Goal: Task Accomplishment & Management: Complete application form

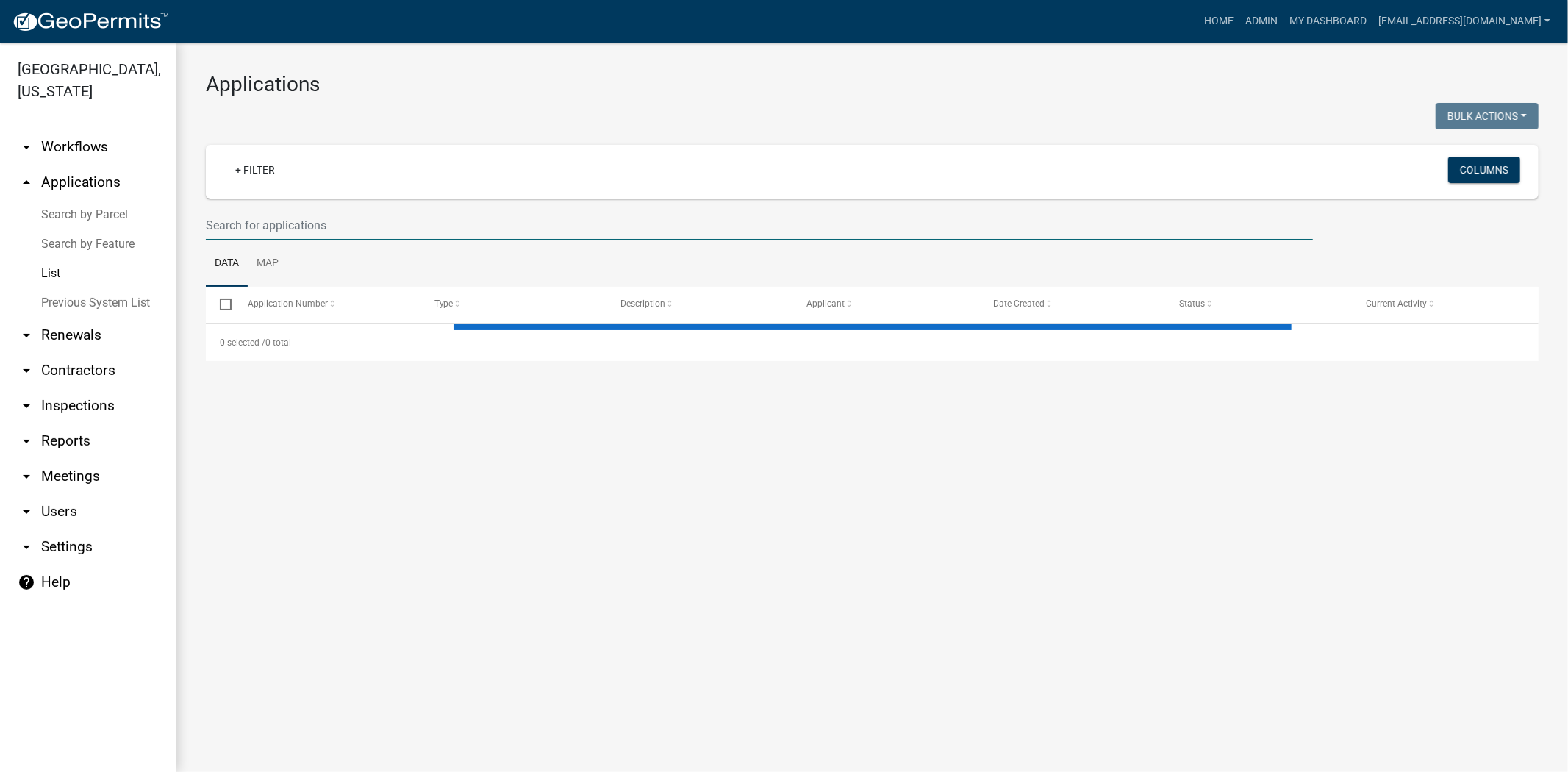
drag, startPoint x: 0, startPoint y: 0, endPoint x: 465, endPoint y: 223, distance: 515.7
click at [465, 223] on input "text" at bounding box center [760, 225] width 1107 height 30
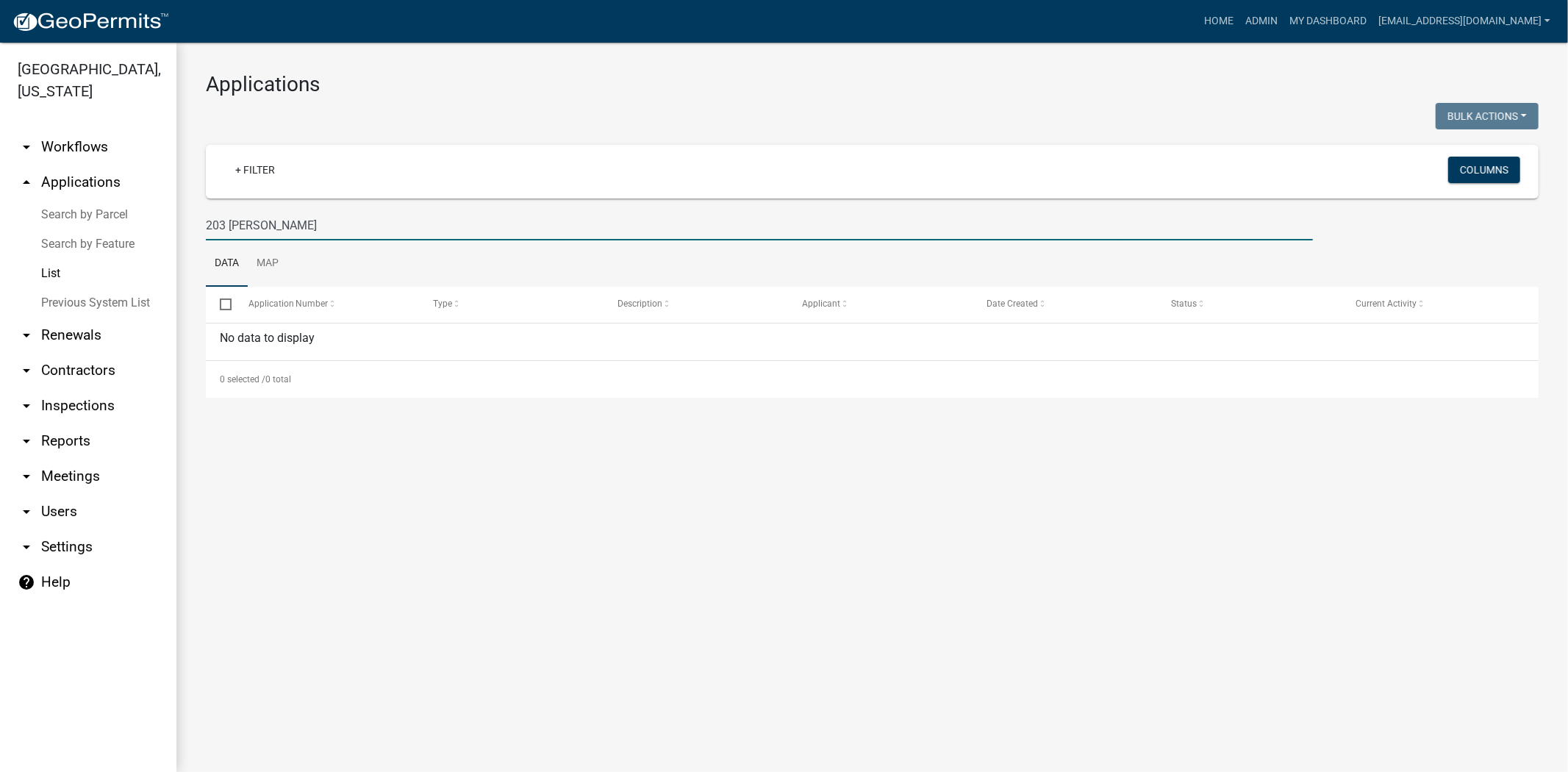
drag, startPoint x: 291, startPoint y: 219, endPoint x: 61, endPoint y: 250, distance: 232.1
click at [61, 250] on div "Jasper County, South Carolina arrow_drop_down Workflows List arrow_drop_up Appl…" at bounding box center [784, 407] width 1568 height 729
type input "corey"
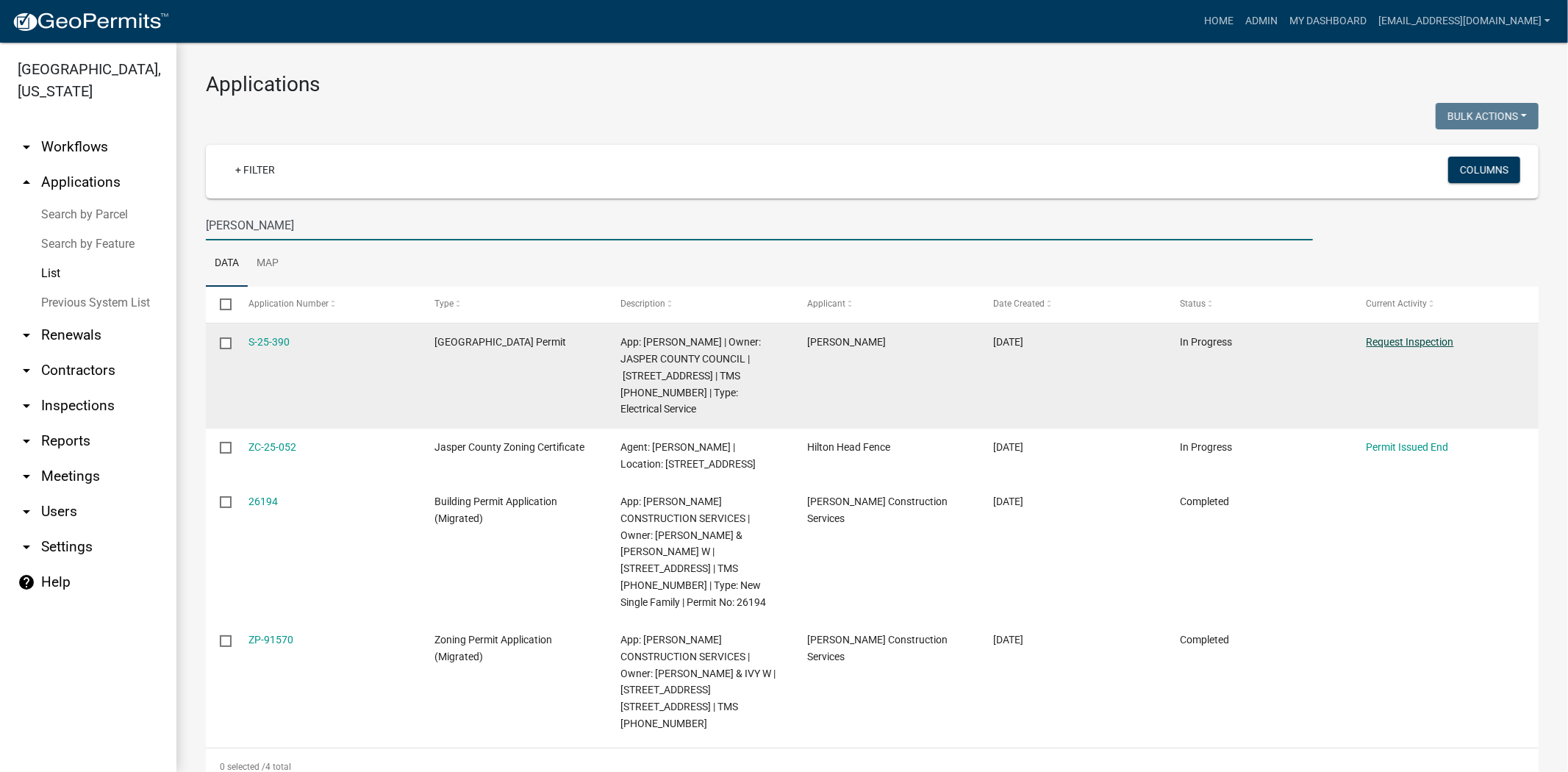
click at [1388, 344] on link "Request Inspection" at bounding box center [1410, 342] width 88 height 11
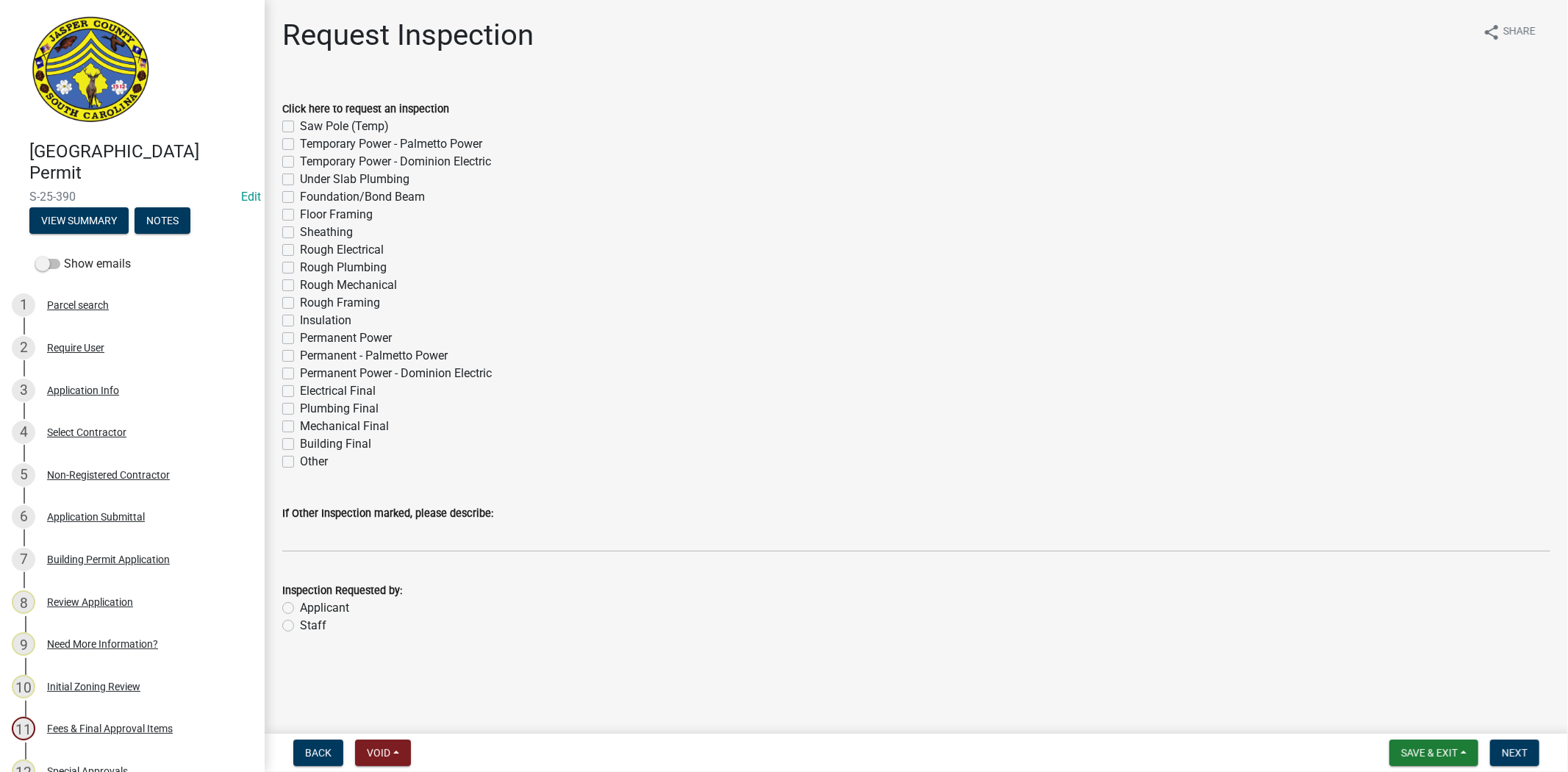
click at [300, 340] on label "Permanent Power" at bounding box center [346, 339] width 92 height 18
click at [300, 339] on input "Permanent Power" at bounding box center [305, 334] width 10 height 10
checkbox input "true"
checkbox input "false"
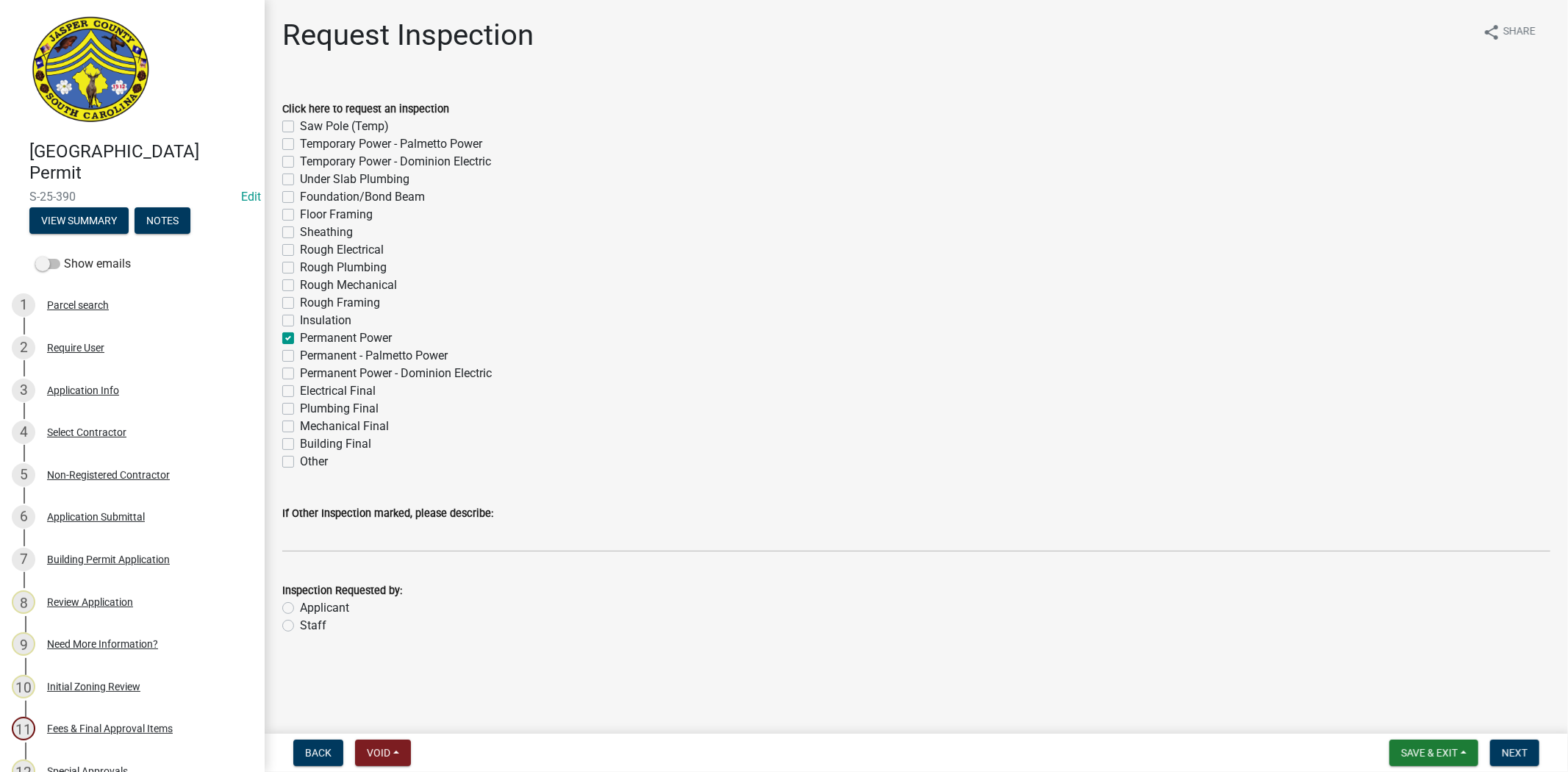
checkbox input "false"
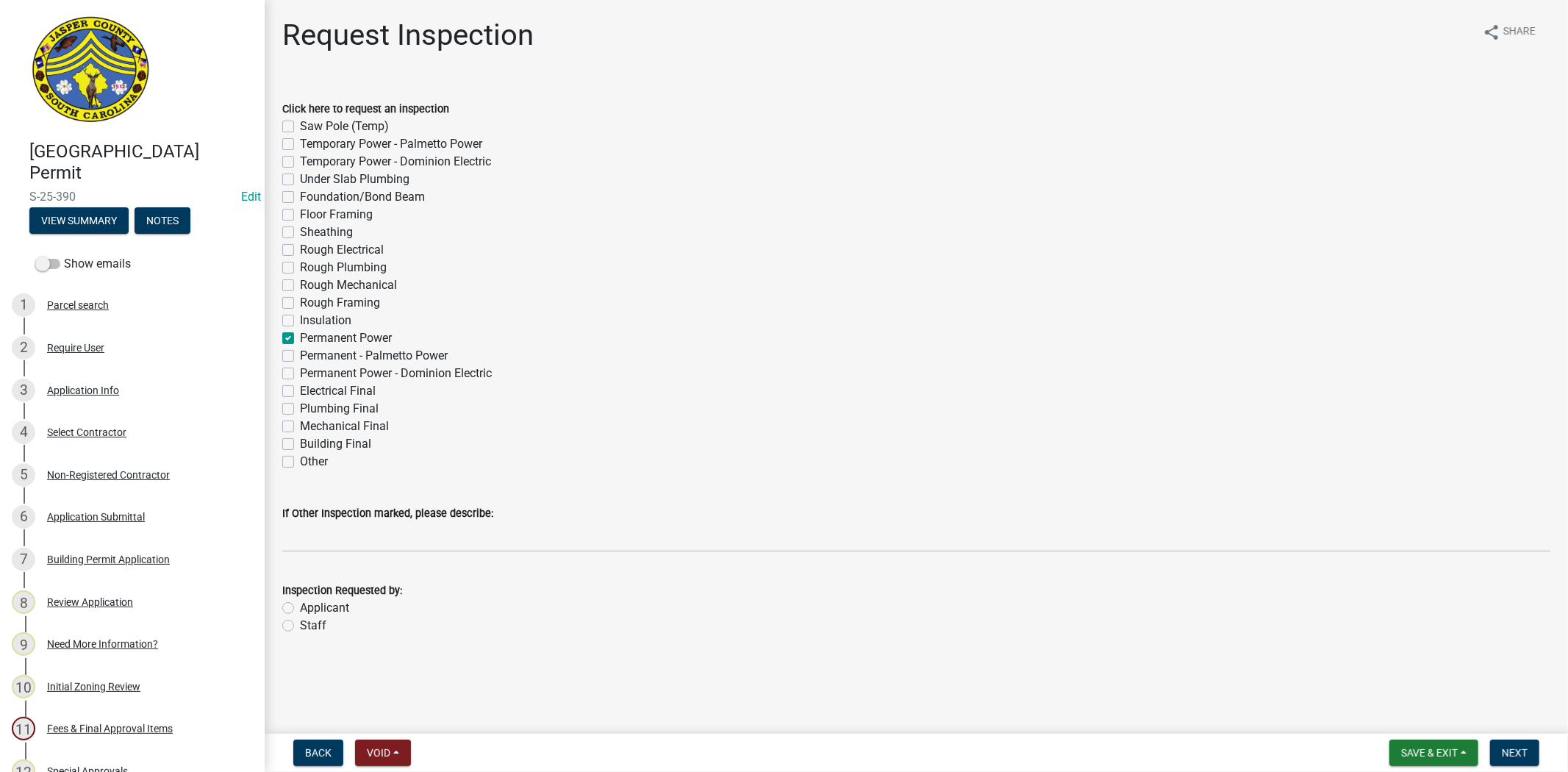
checkbox input "false"
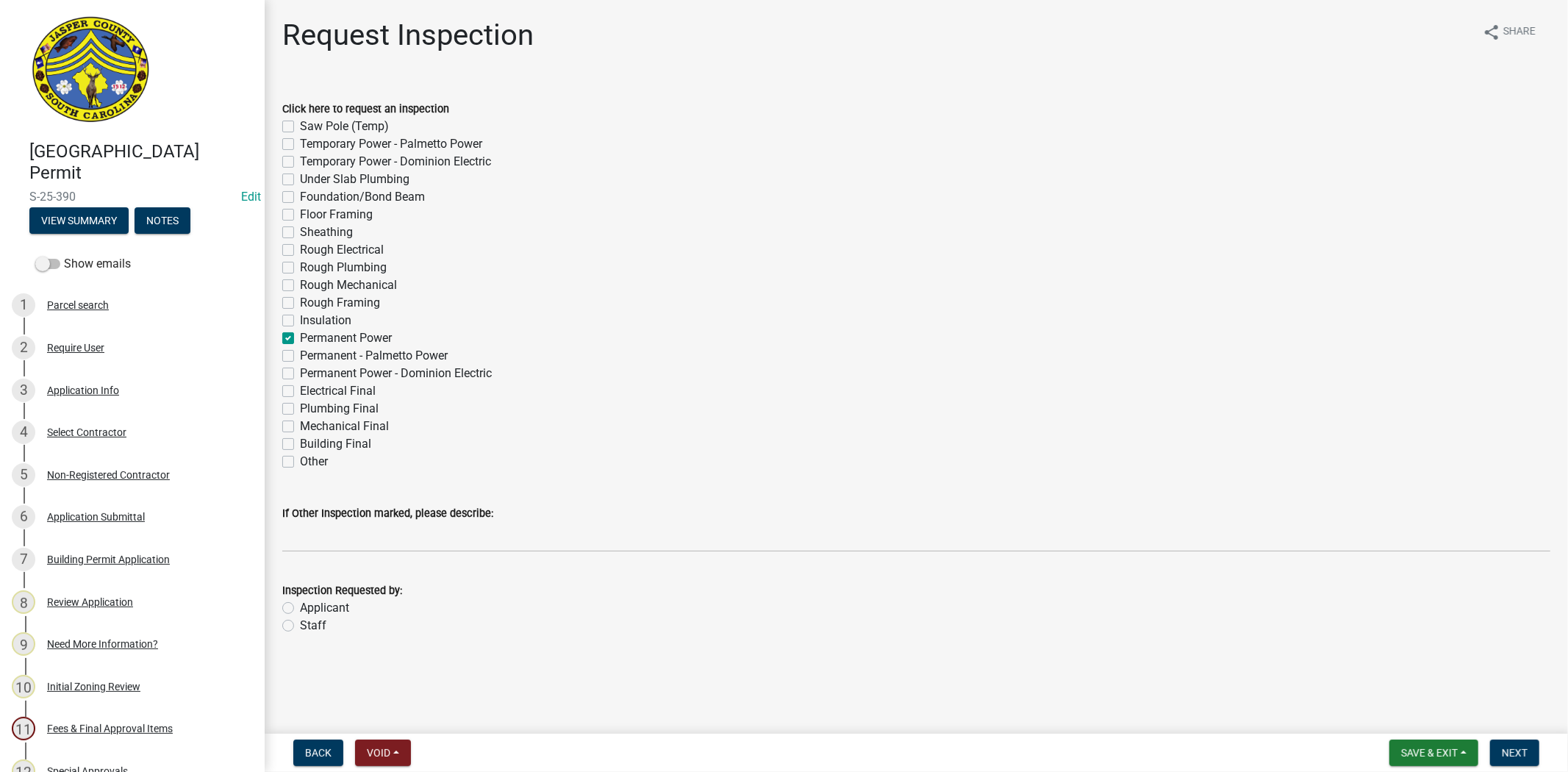
checkbox input "true"
checkbox input "false"
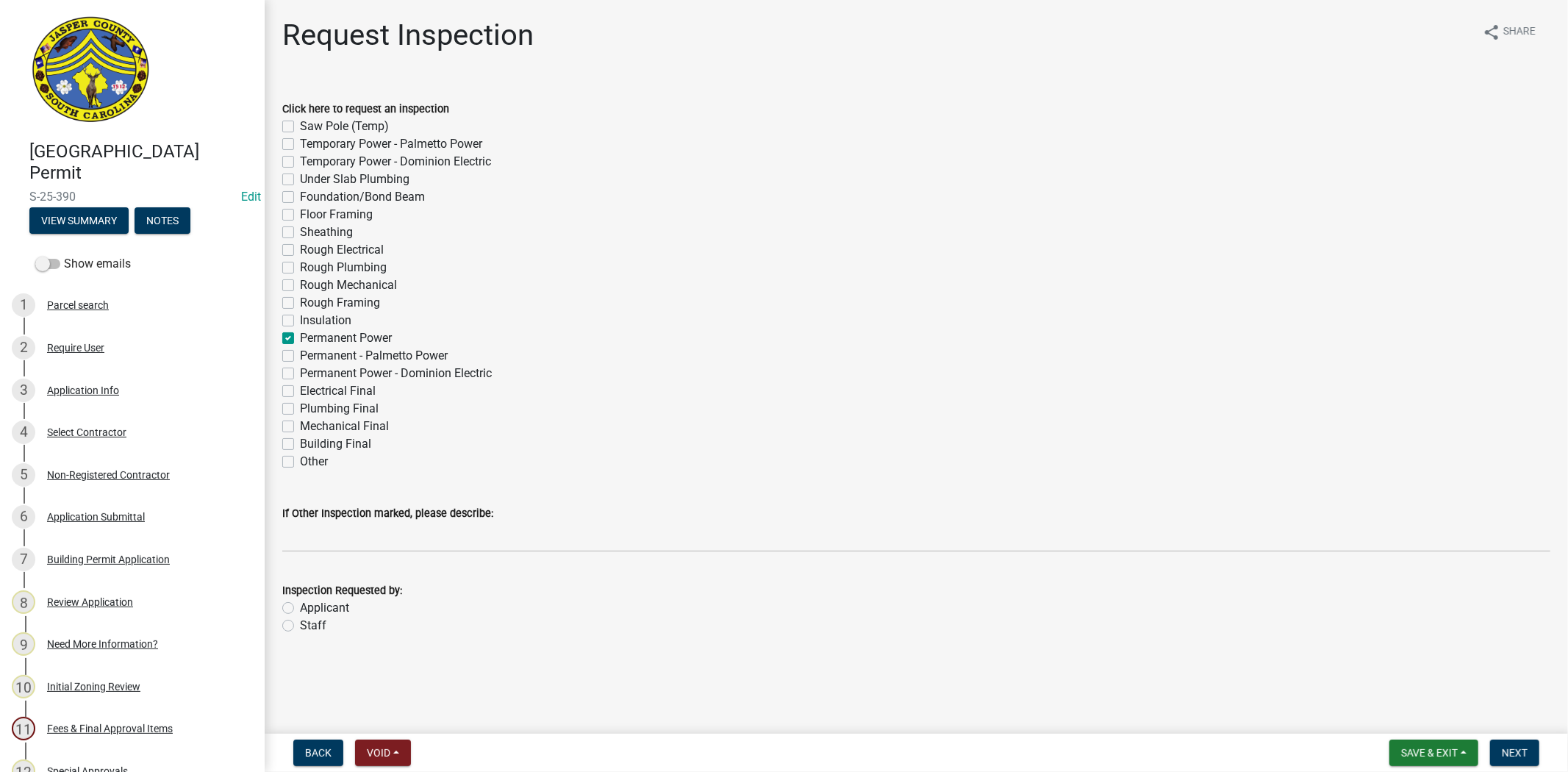
checkbox input "false"
click at [300, 358] on label "Permanent - Palmetto Power" at bounding box center [374, 356] width 148 height 18
click at [300, 357] on input "Permanent - Palmetto Power" at bounding box center [305, 352] width 10 height 10
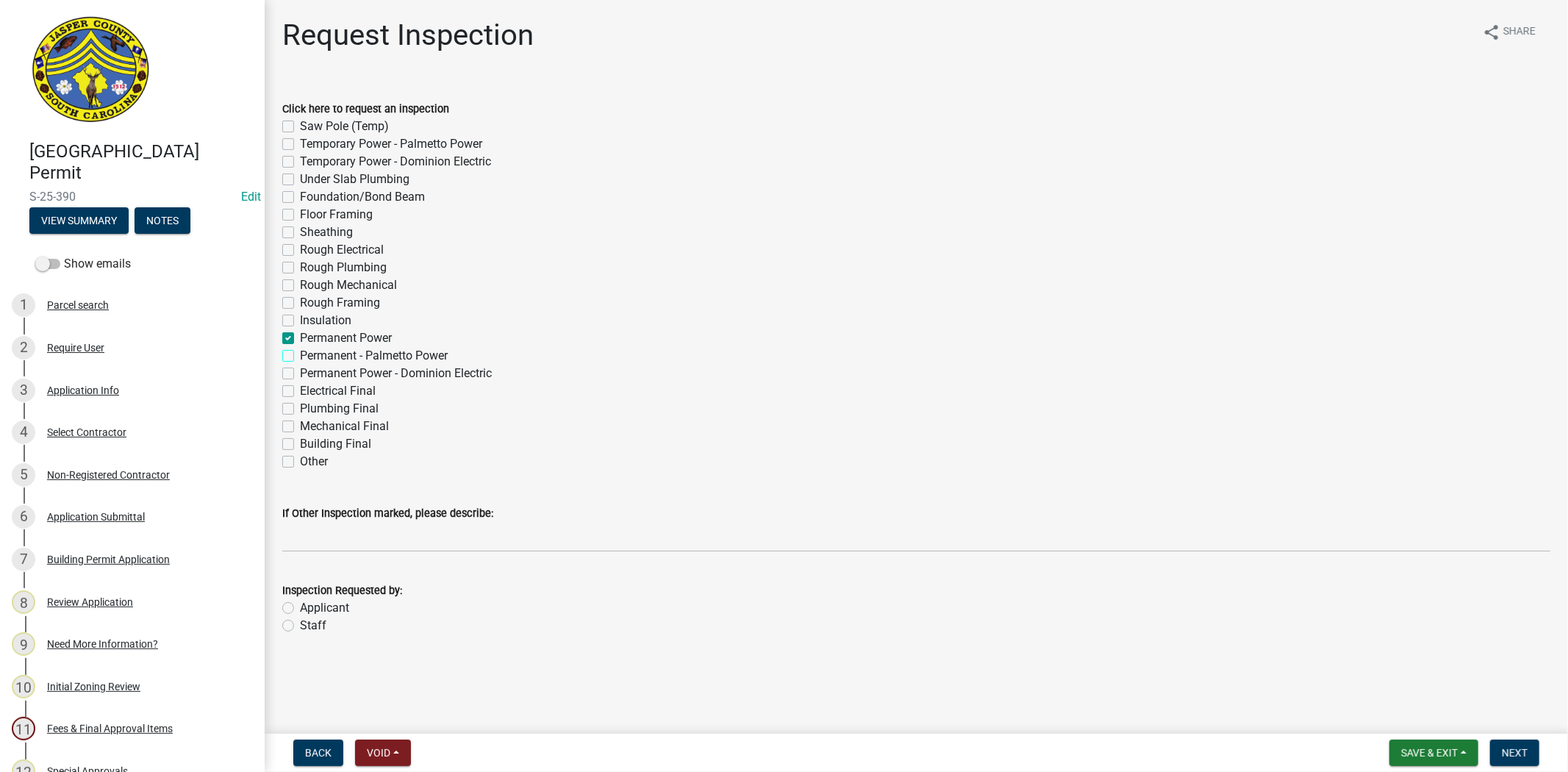
checkbox input "true"
checkbox input "false"
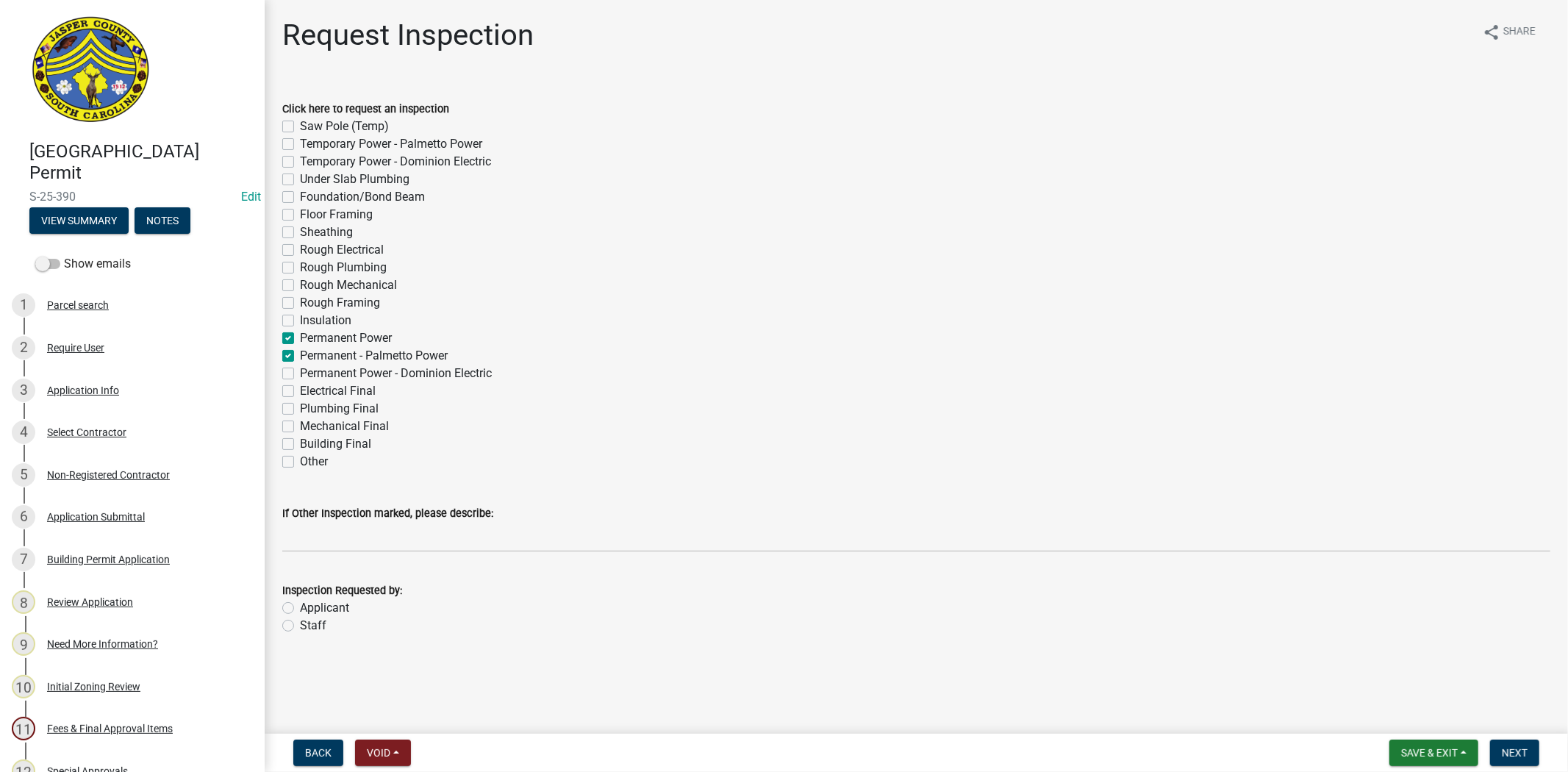
checkbox input "false"
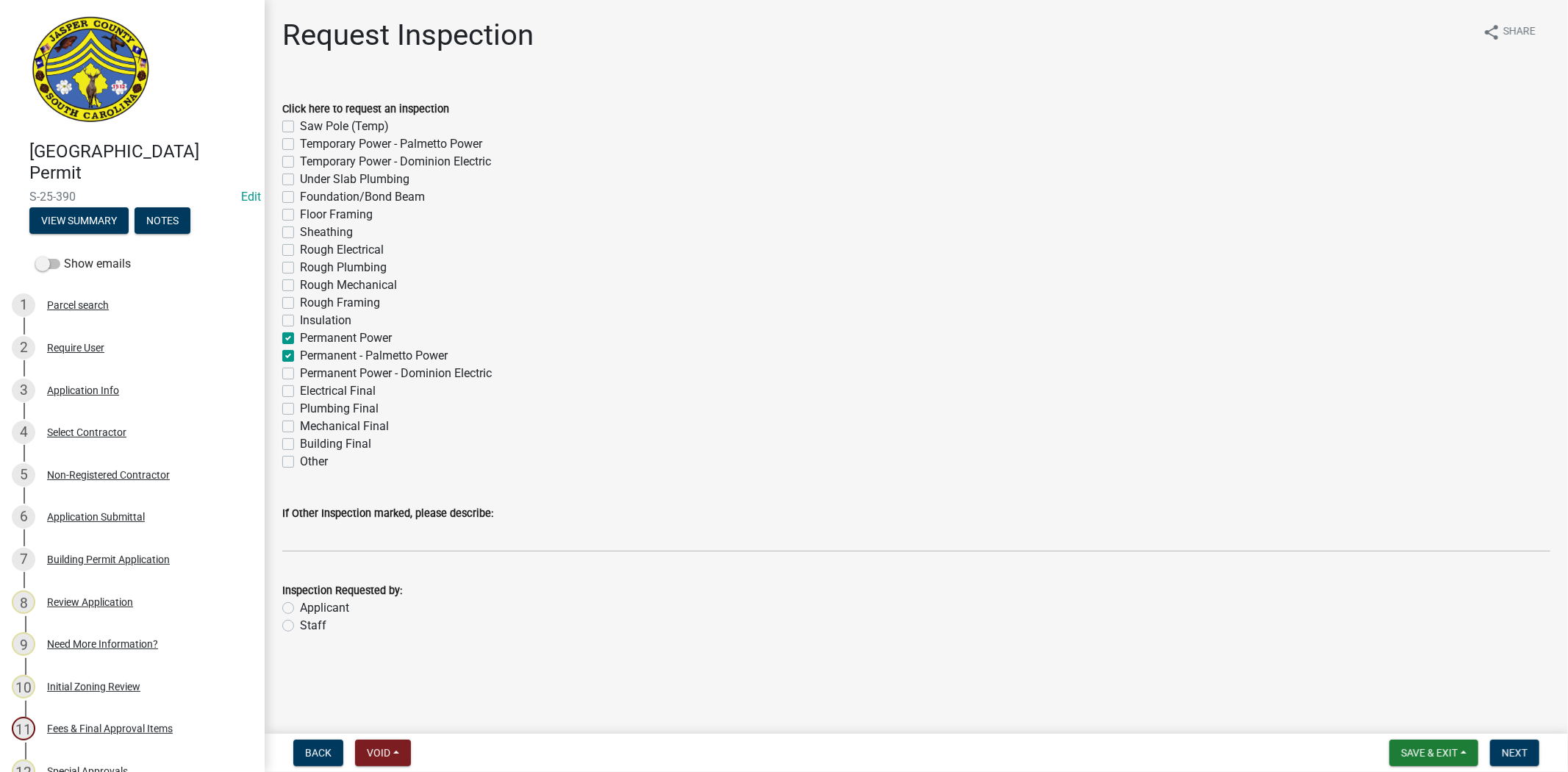
checkbox input "false"
checkbox input "true"
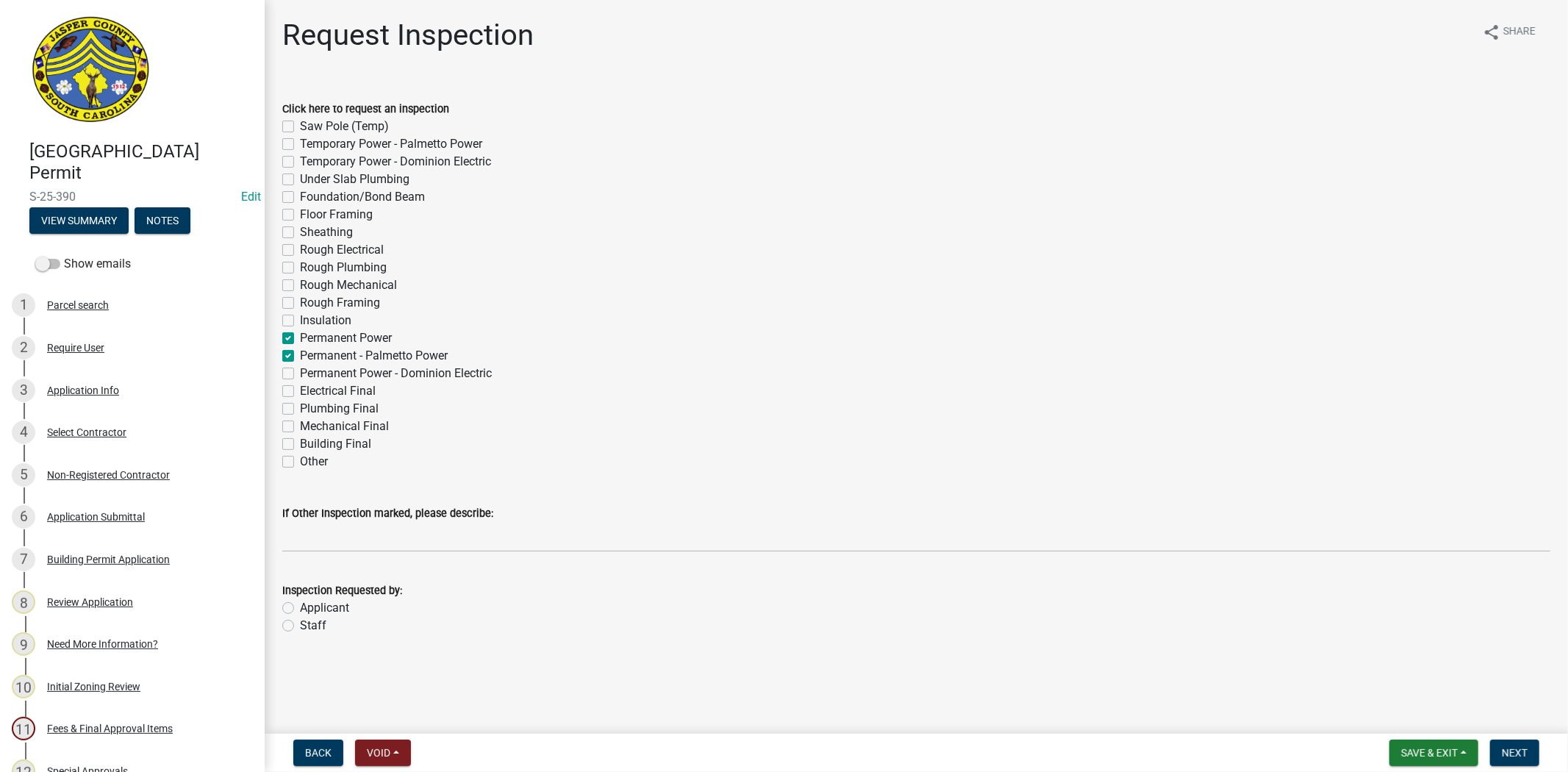
checkbox input "false"
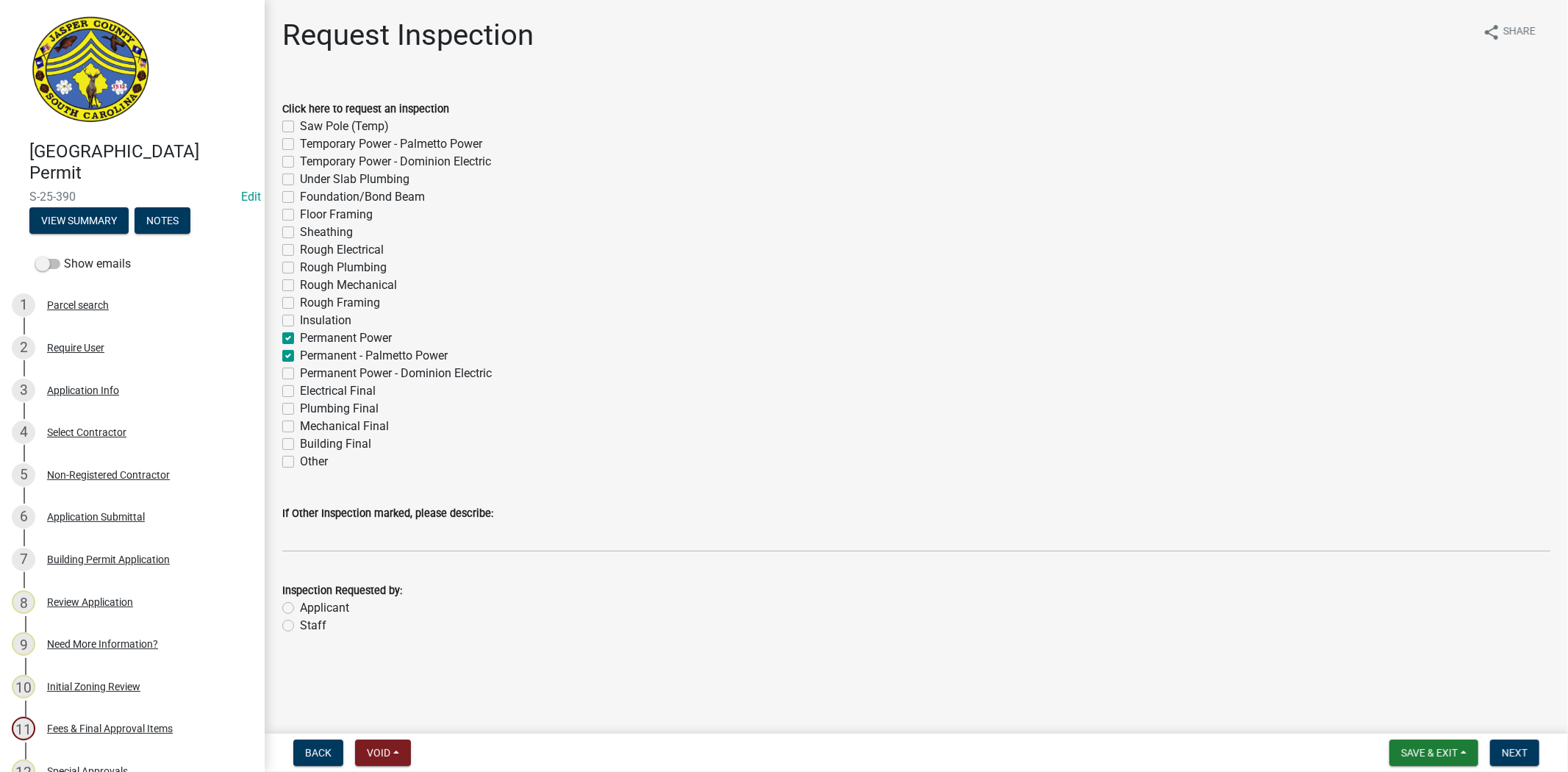
checkbox input "false"
click at [300, 341] on label "Permanent Power" at bounding box center [346, 339] width 92 height 18
click at [300, 339] on input "Permanent Power" at bounding box center [305, 334] width 10 height 10
checkbox input "false"
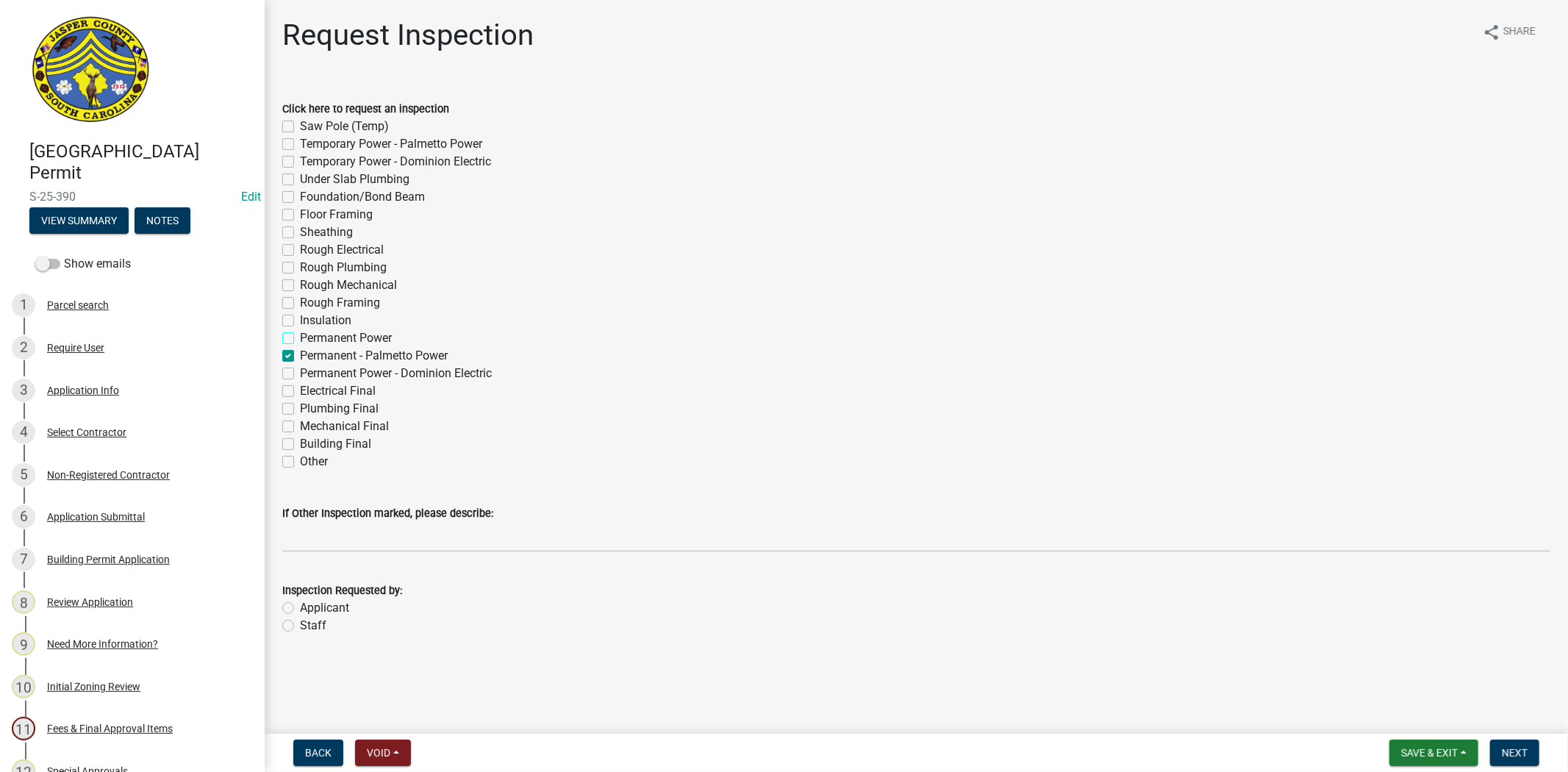
checkbox input "false"
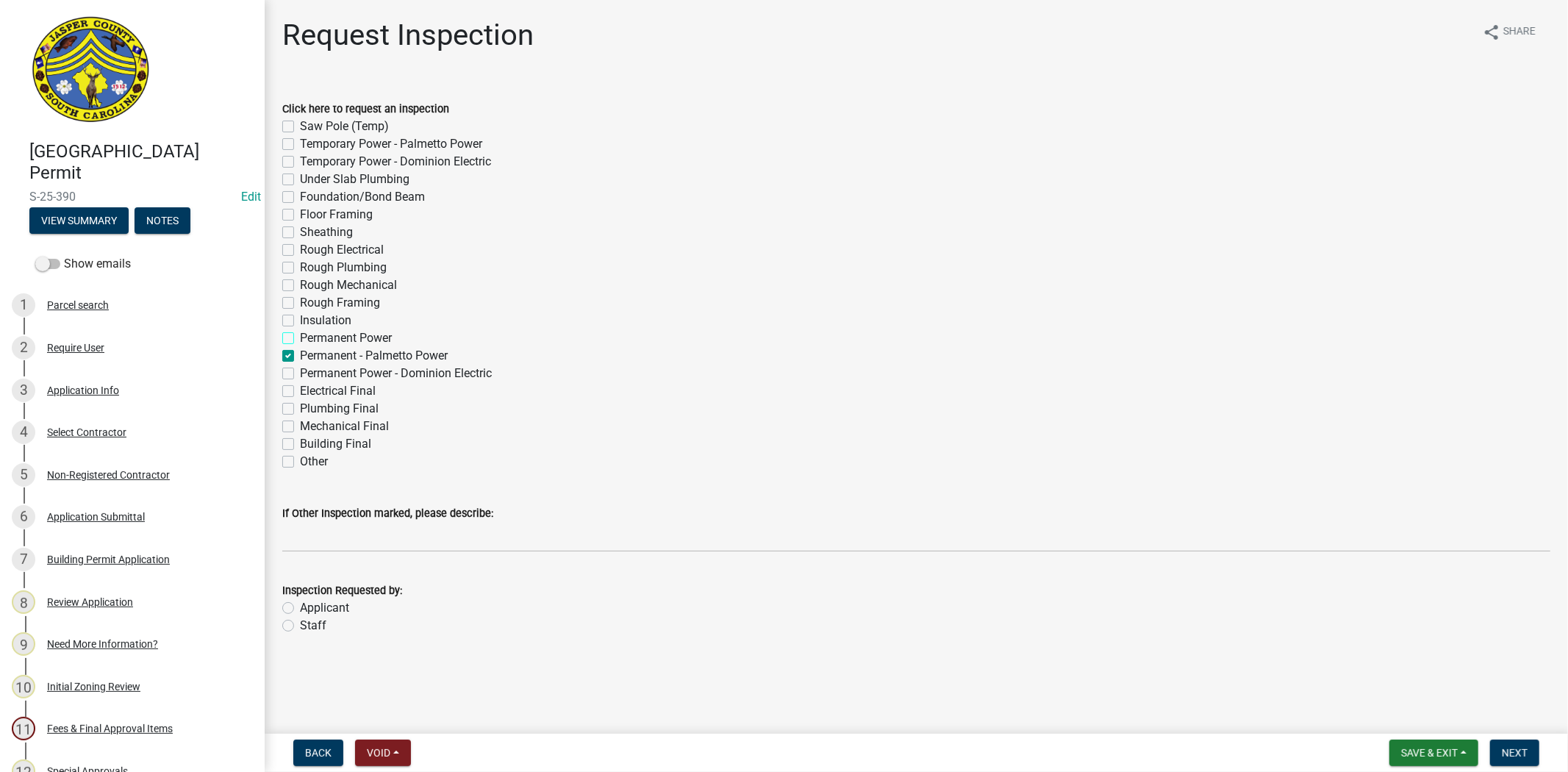
checkbox input "false"
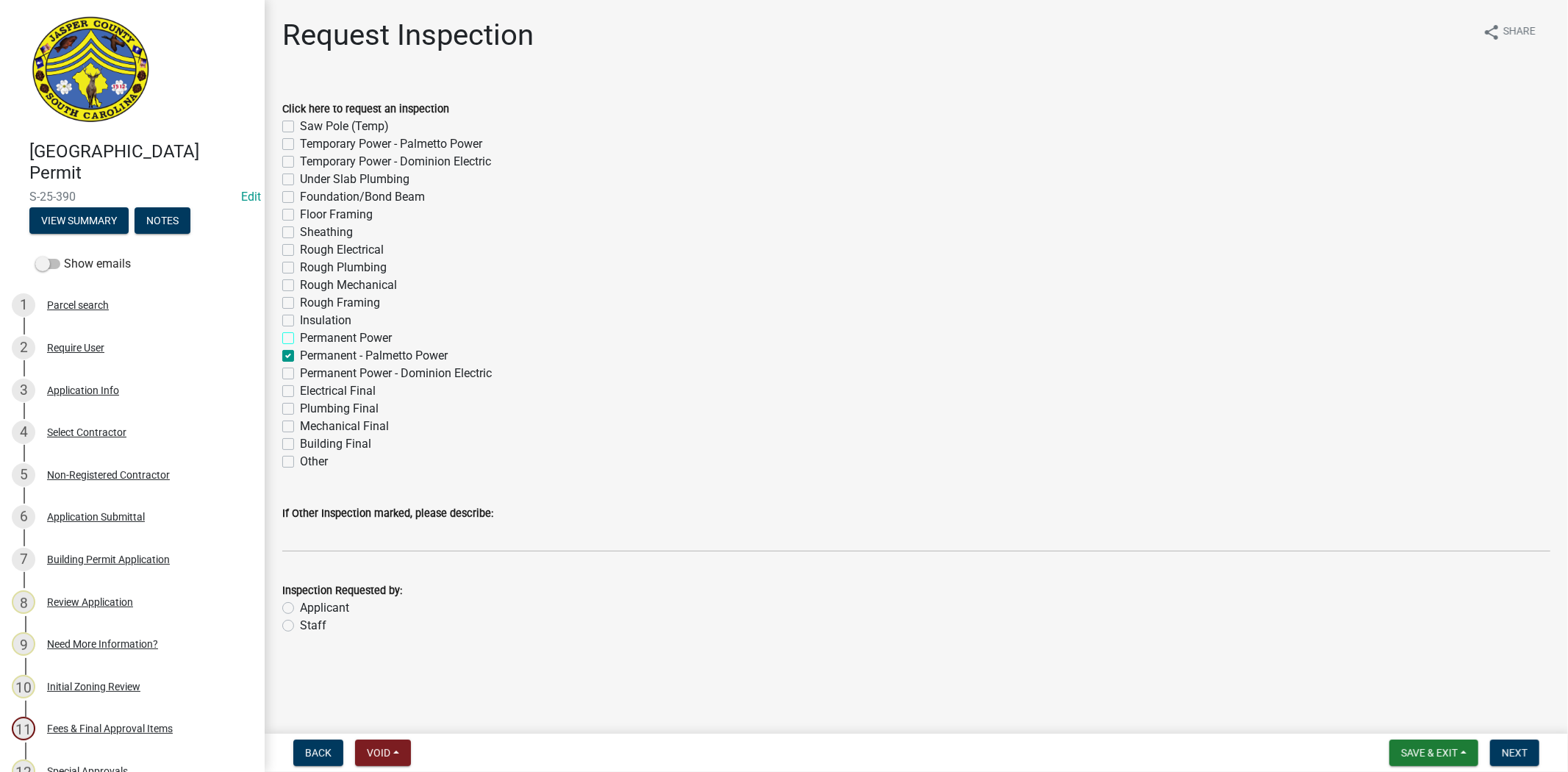
checkbox input "false"
checkbox input "true"
checkbox input "false"
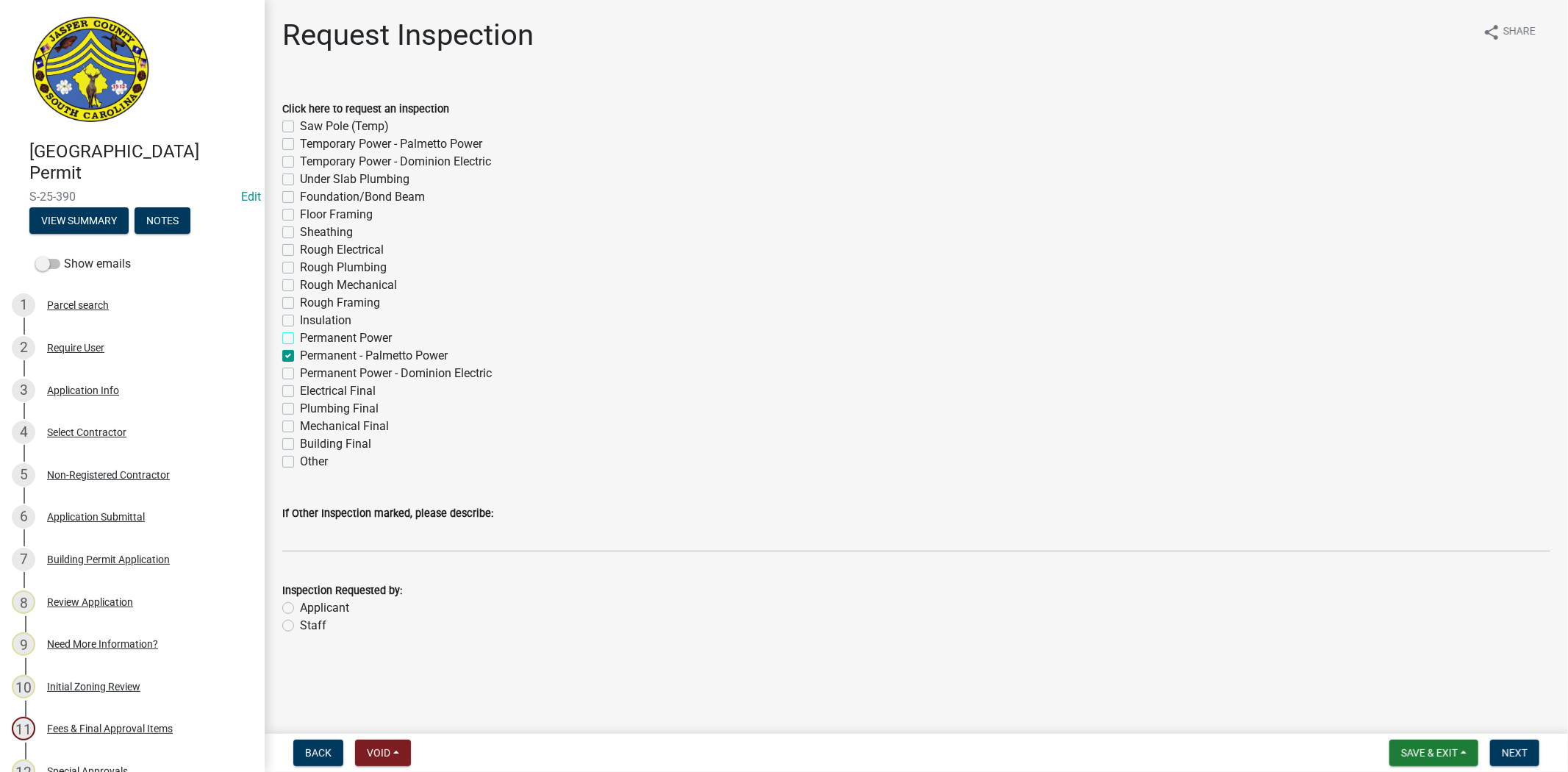
checkbox input "false"
click at [300, 353] on label "Permanent - Palmetto Power" at bounding box center [374, 356] width 148 height 18
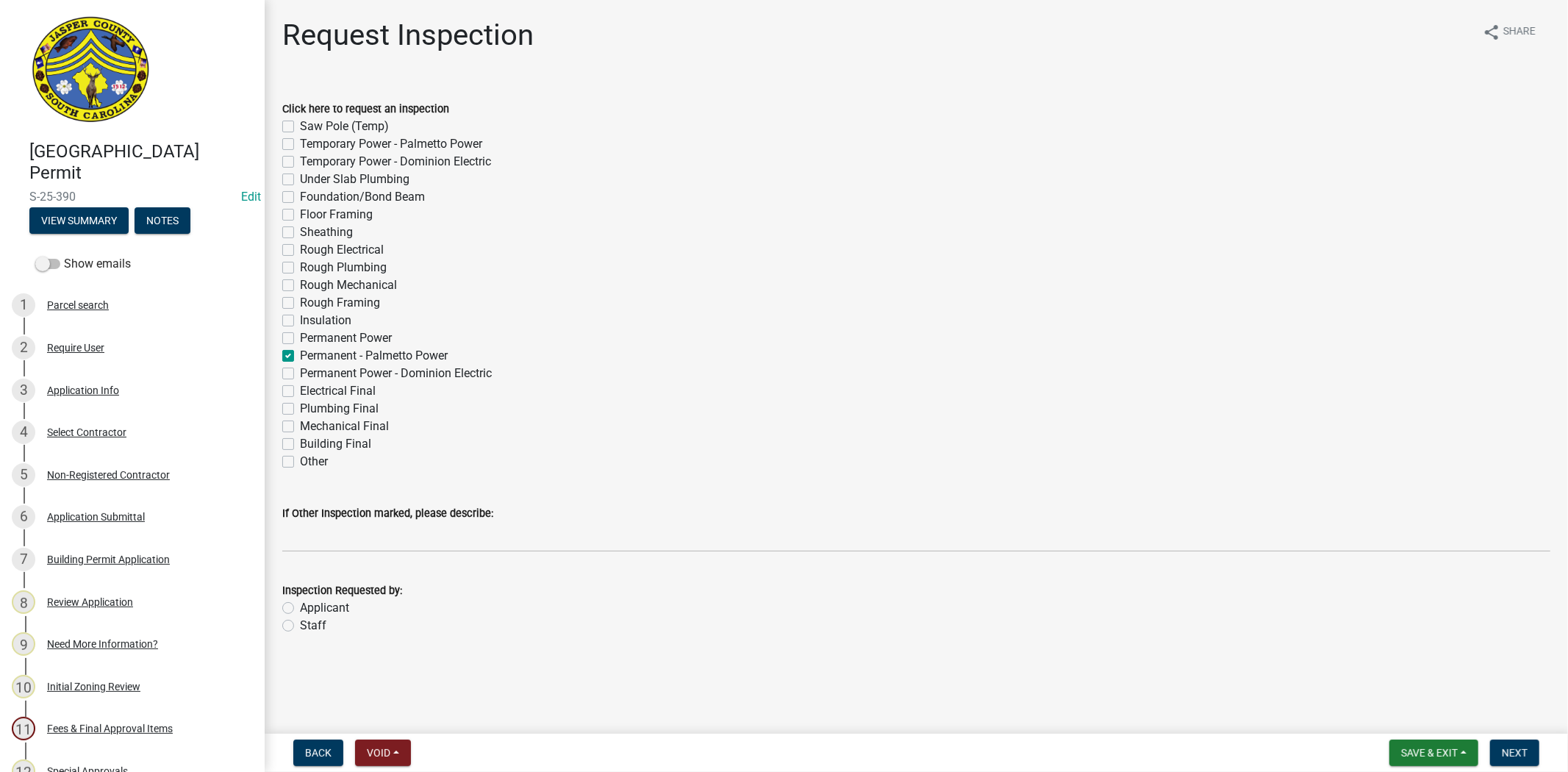
click at [300, 353] on input "Permanent - Palmetto Power" at bounding box center [305, 352] width 10 height 10
checkbox input "false"
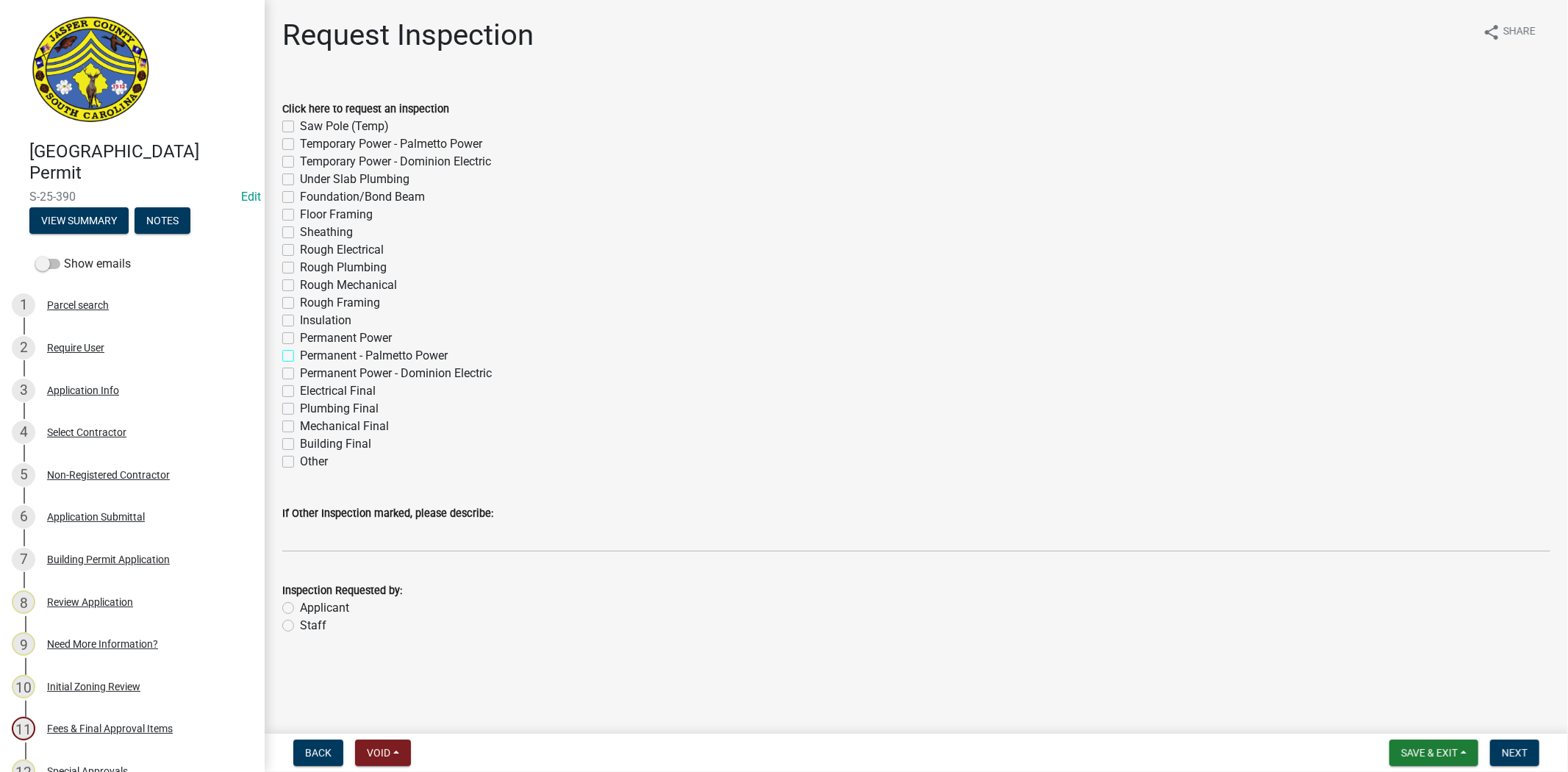
checkbox input "false"
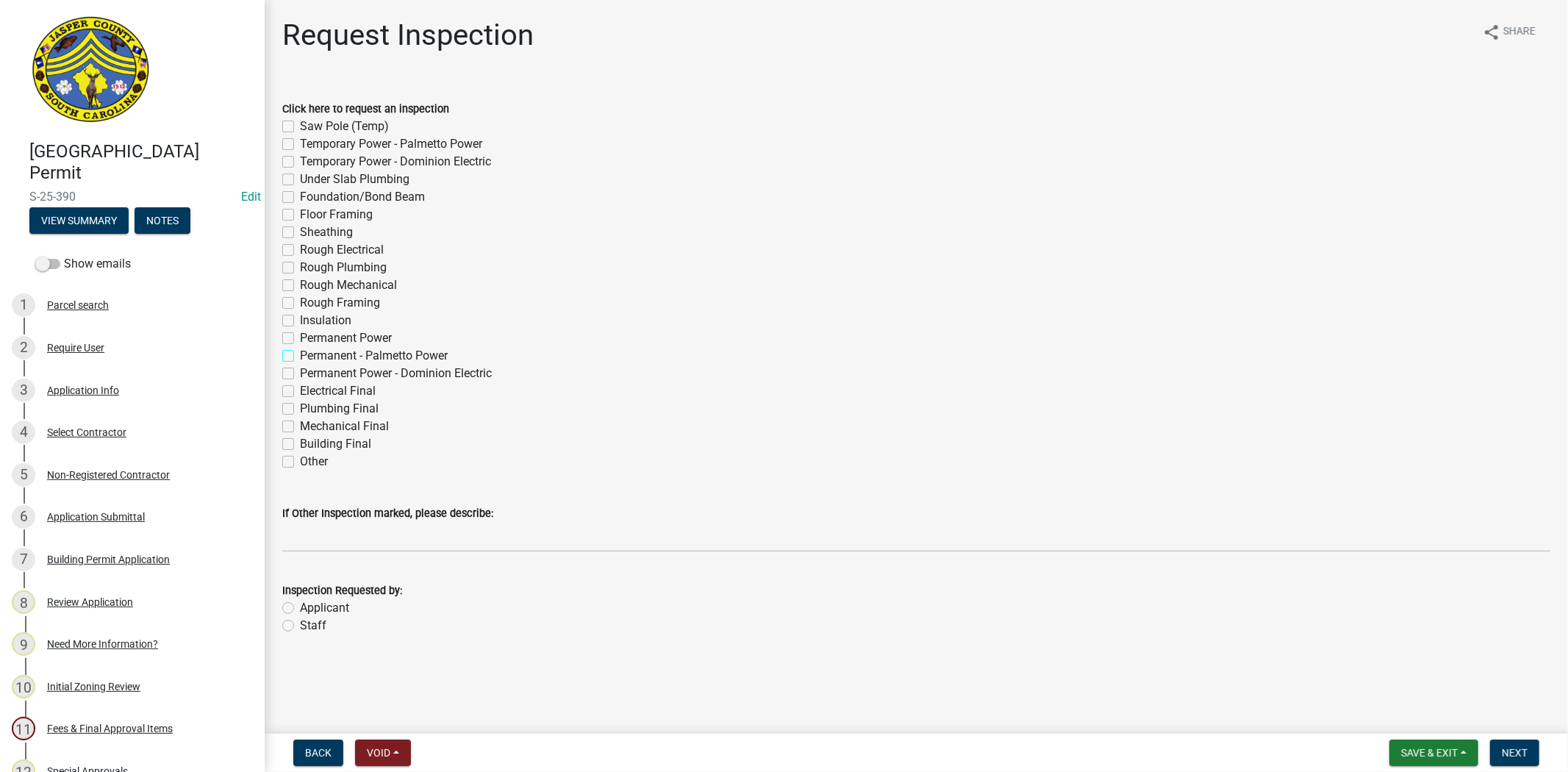
checkbox input "false"
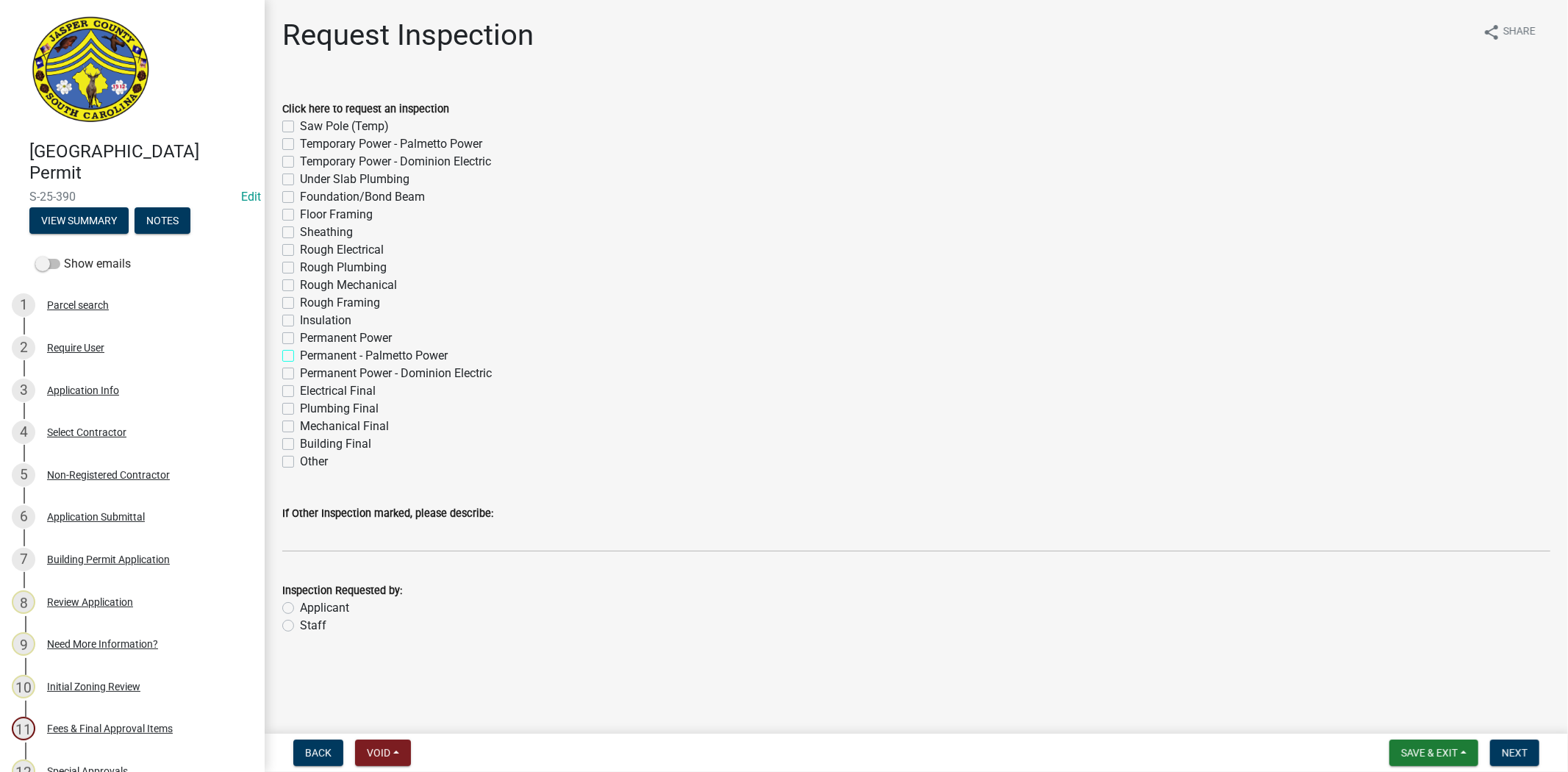
checkbox input "false"
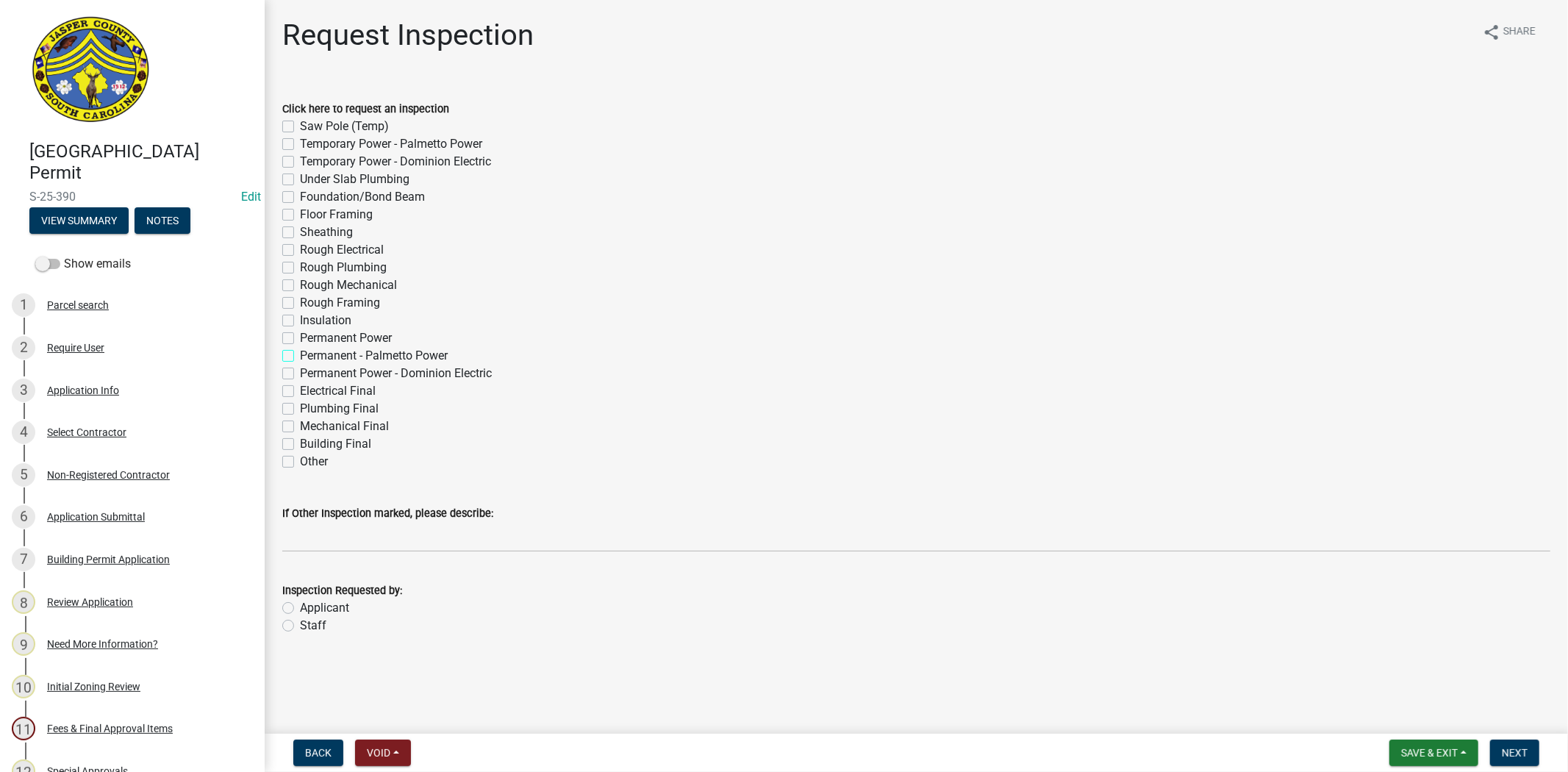
checkbox input "false"
click at [300, 340] on label "Permanent Power" at bounding box center [346, 339] width 92 height 18
click at [300, 339] on input "Permanent Power" at bounding box center [305, 334] width 10 height 10
checkbox input "true"
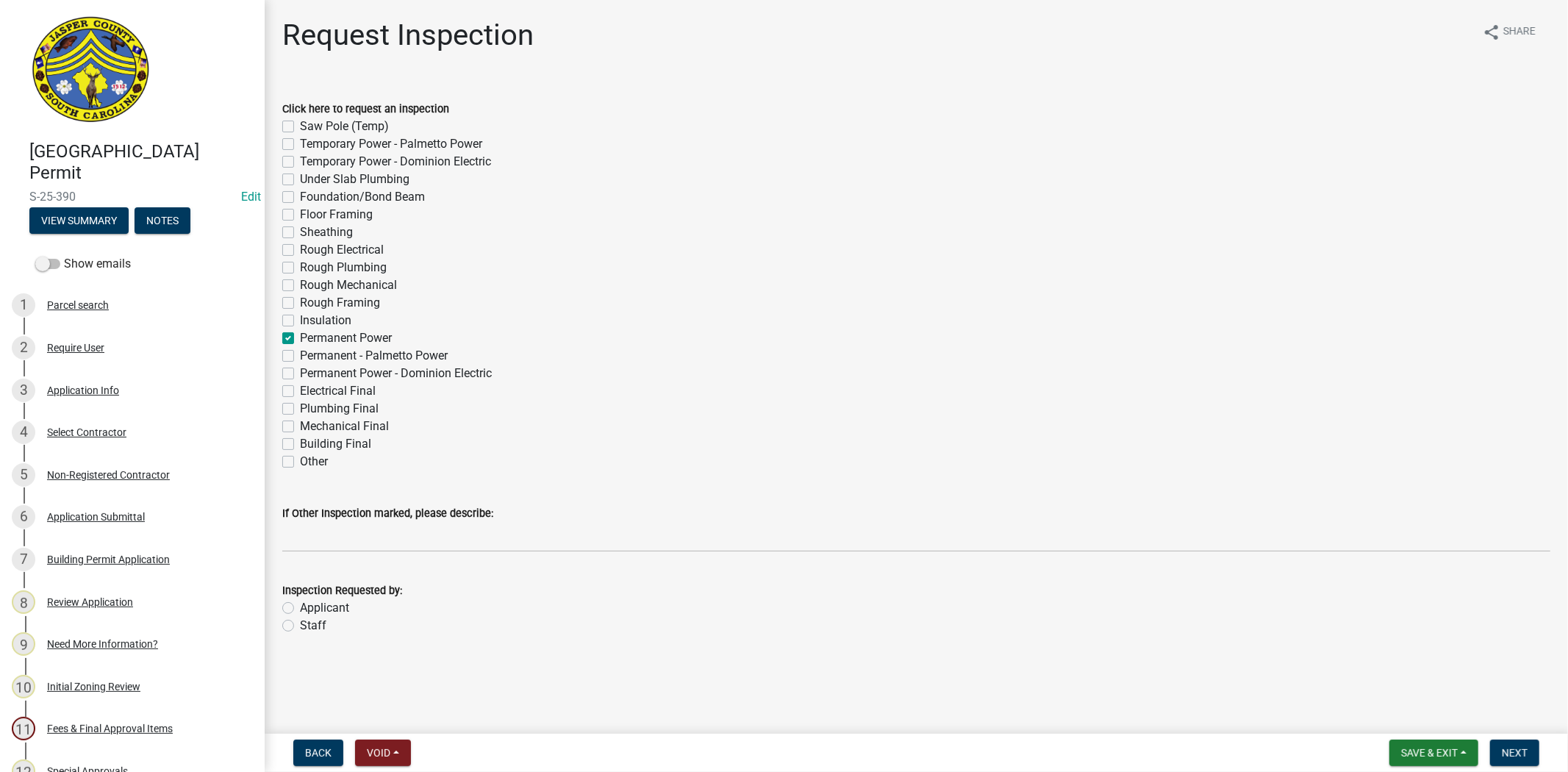
checkbox input "false"
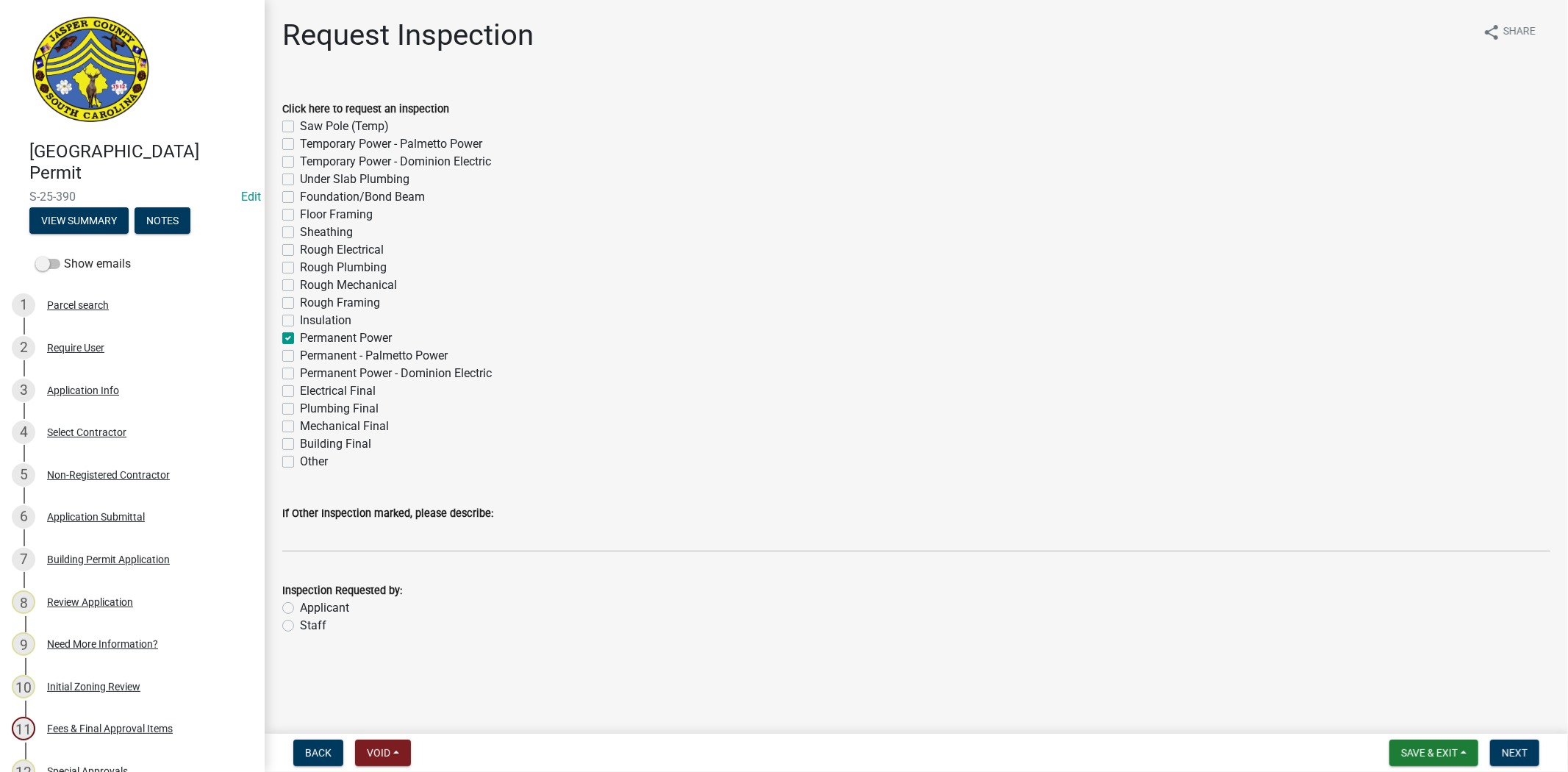
checkbox input "false"
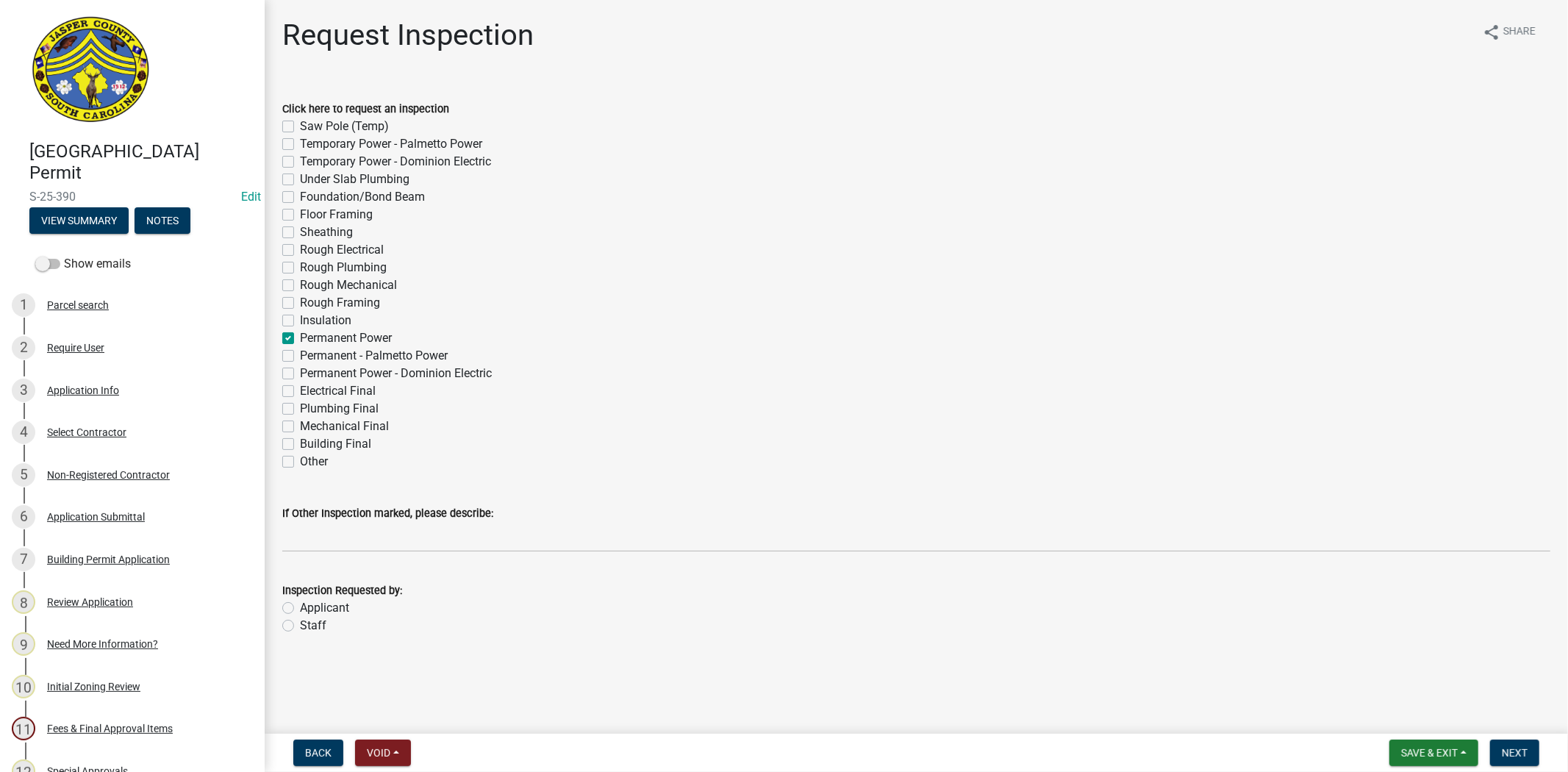
checkbox input "false"
checkbox input "true"
checkbox input "false"
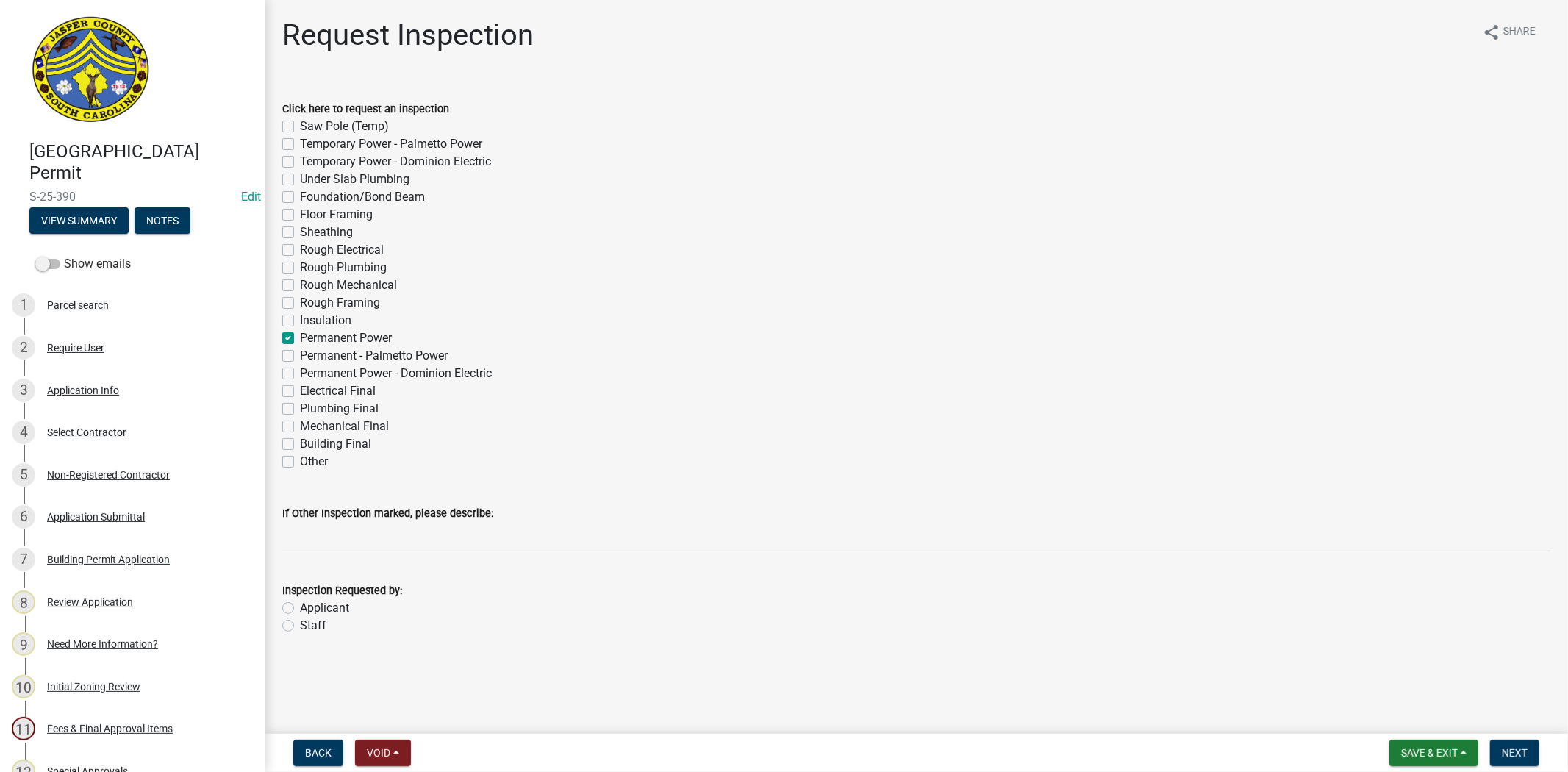
checkbox input "false"
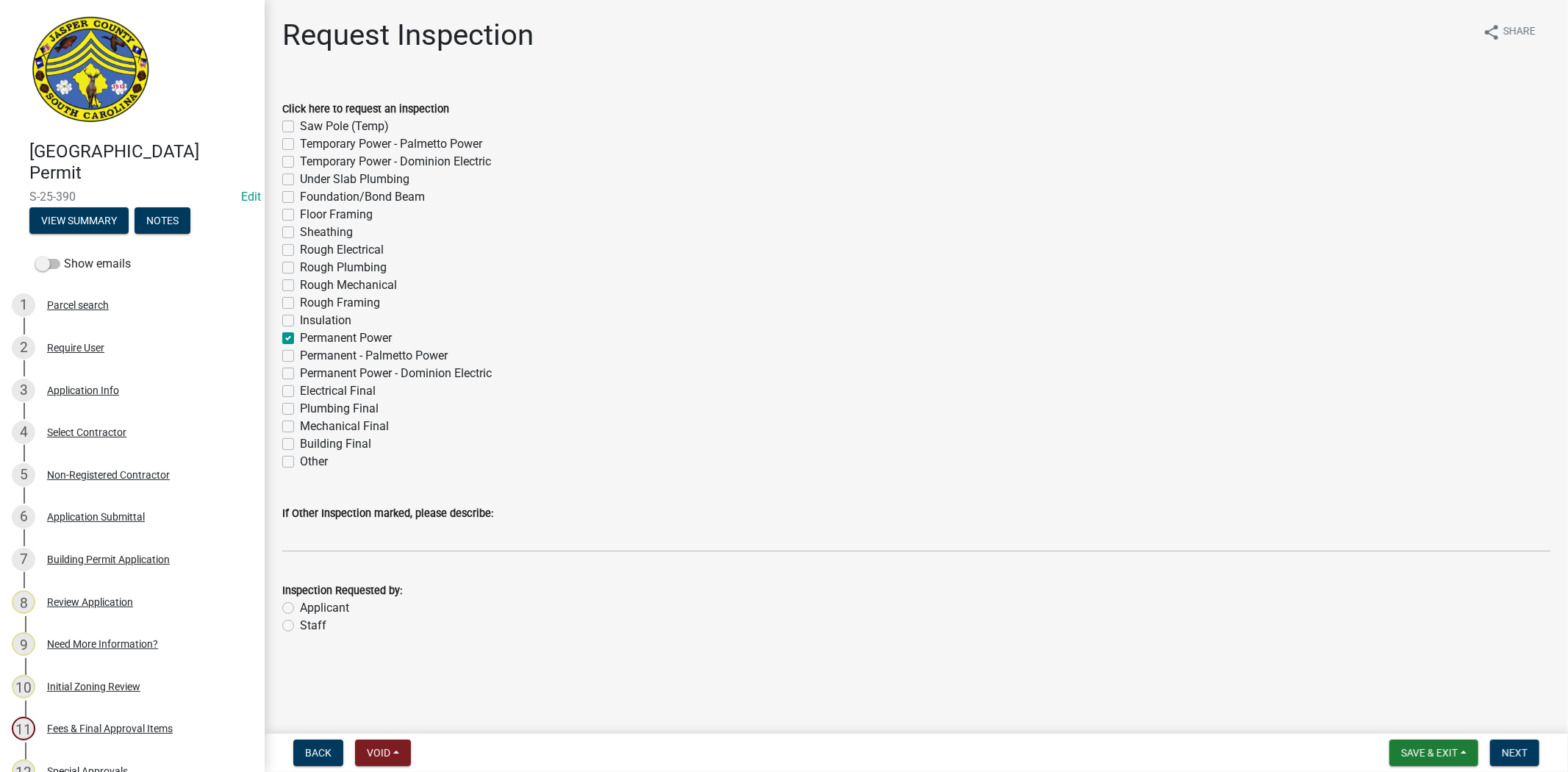
click at [300, 605] on label "Applicant" at bounding box center [325, 608] width 49 height 18
click at [300, 605] on input "Applicant" at bounding box center [305, 604] width 10 height 10
radio input "true"
click at [1498, 741] on button "Next" at bounding box center [1515, 752] width 49 height 26
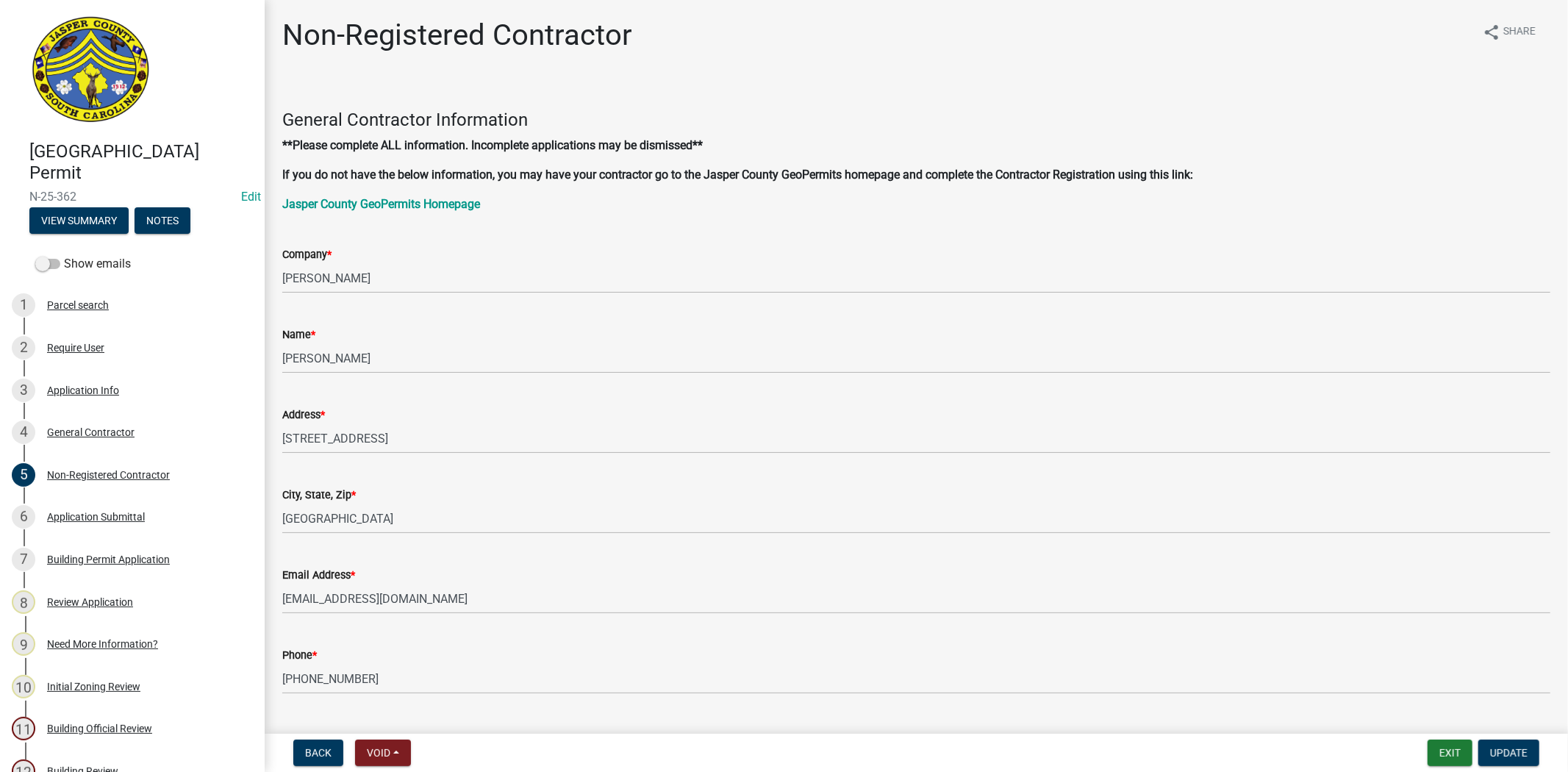
scroll to position [1062, 0]
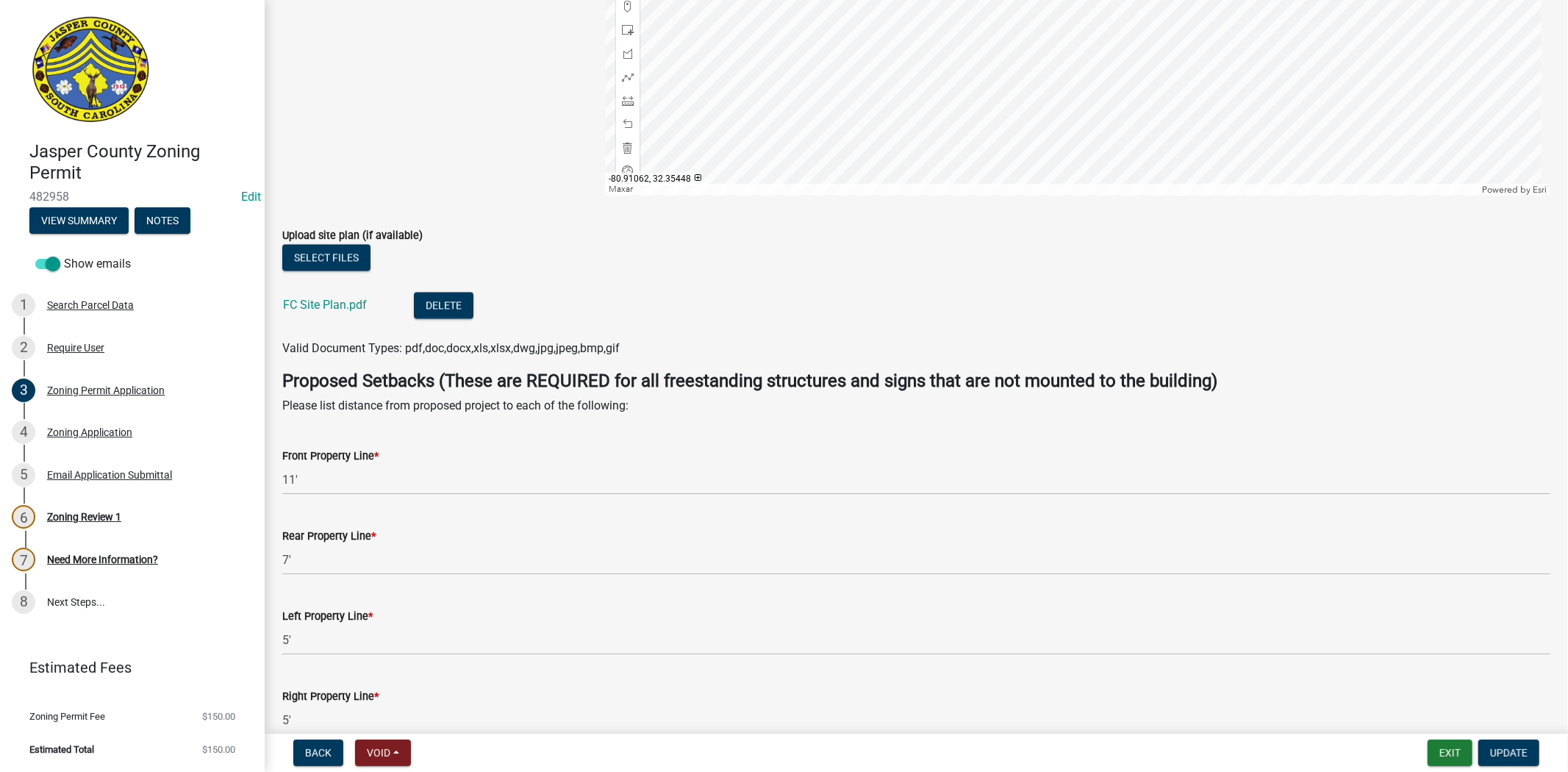
scroll to position [2450, 0]
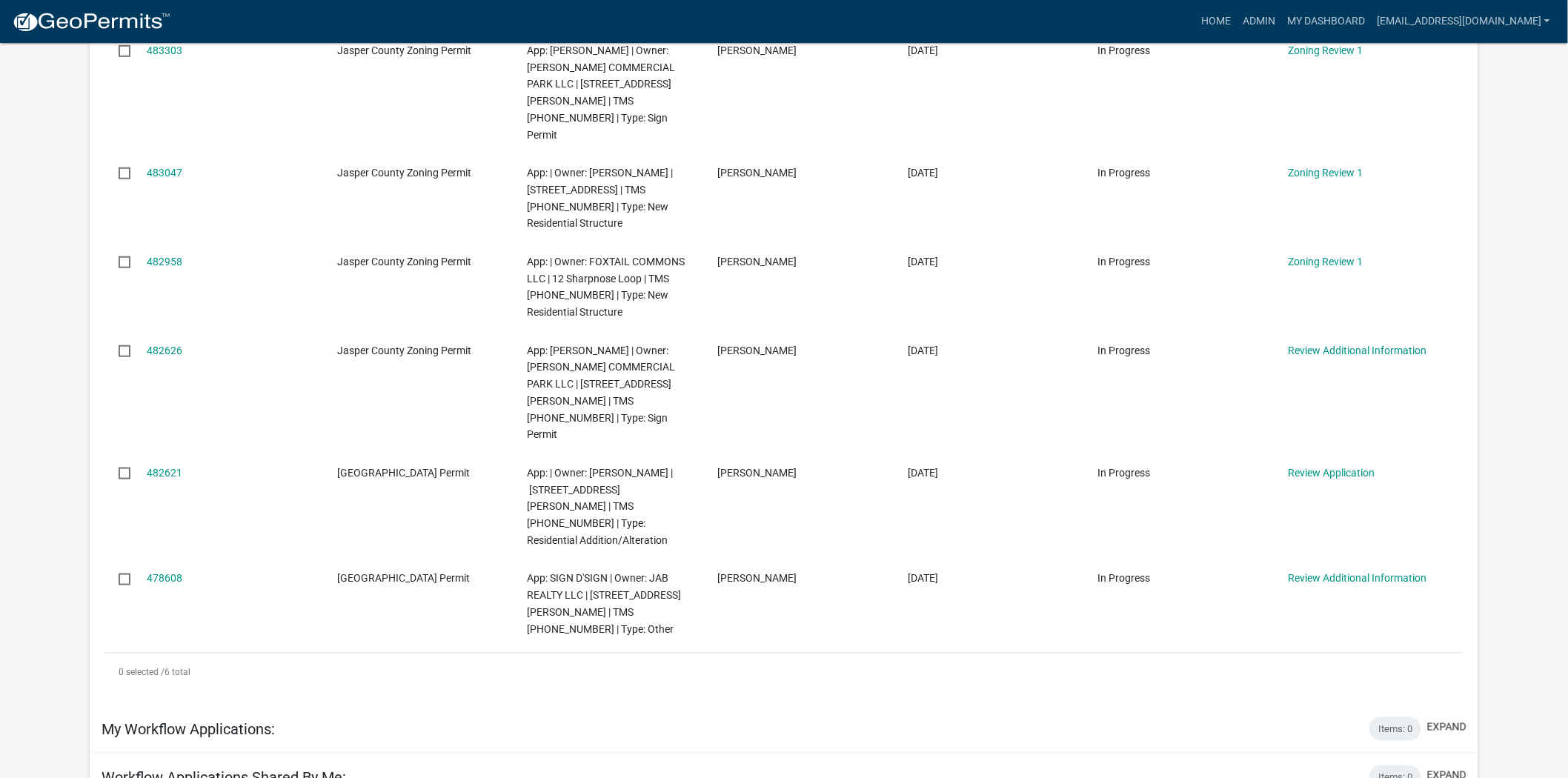
scroll to position [411, 0]
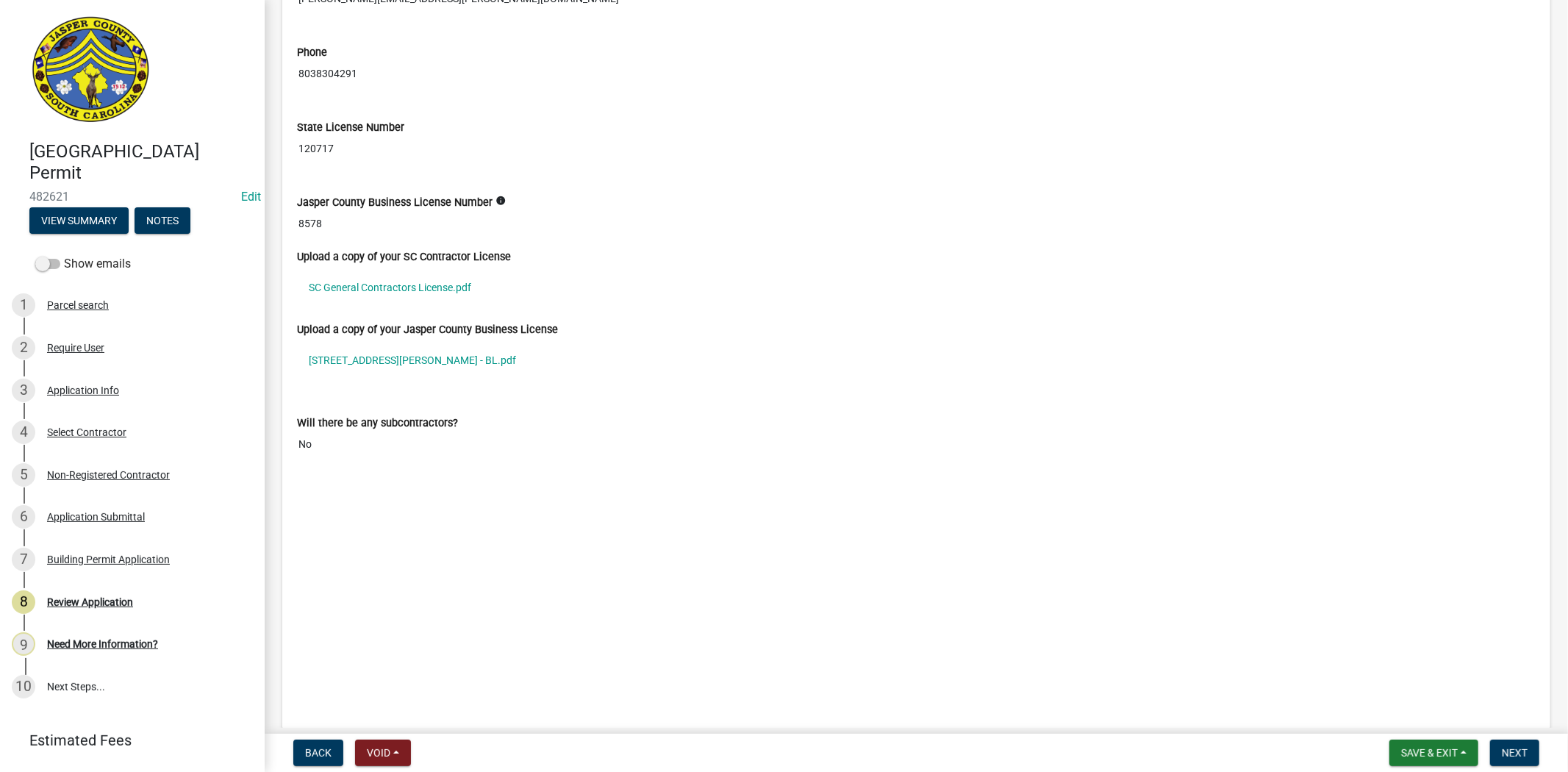
scroll to position [3995, 0]
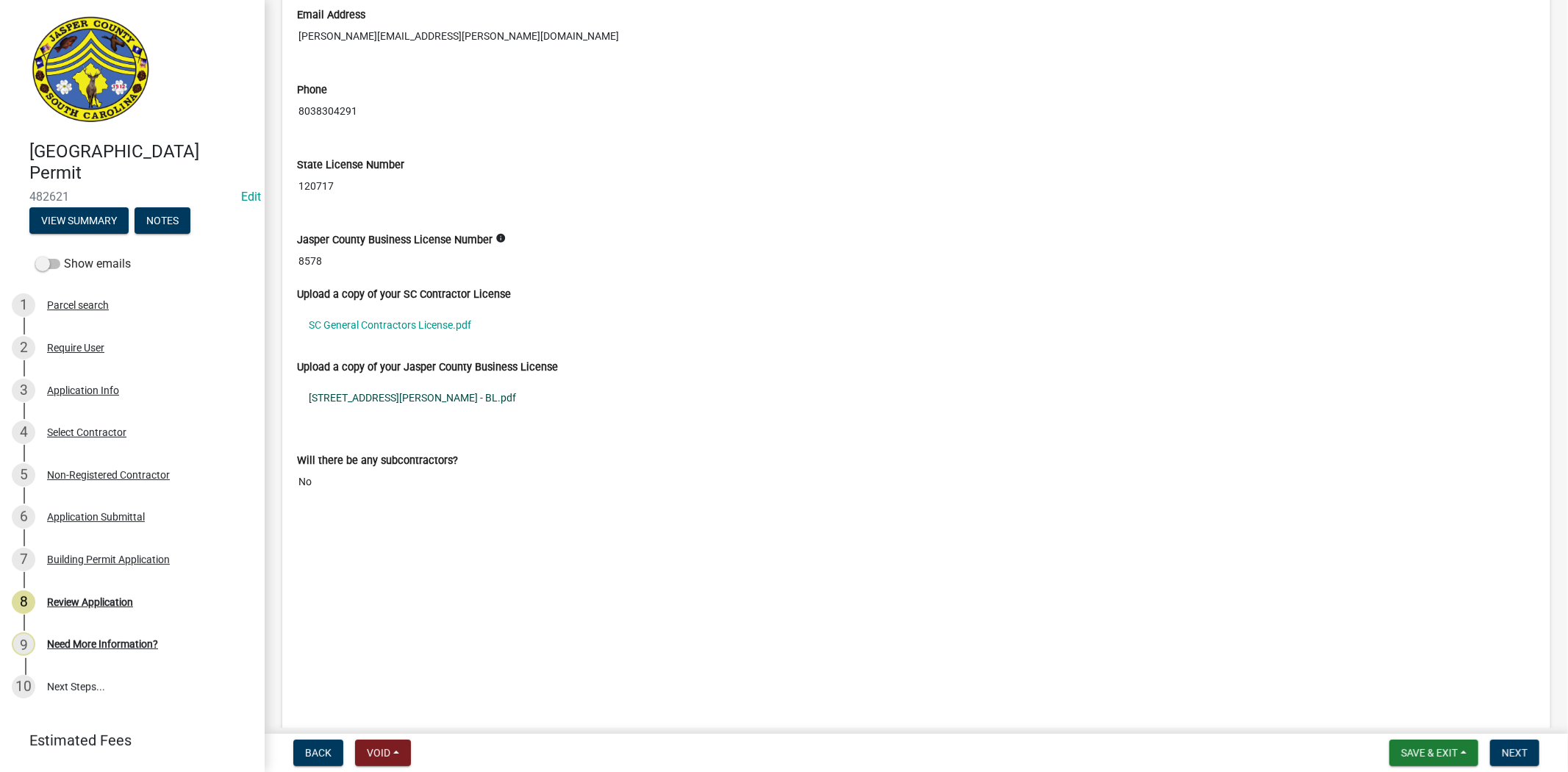
click at [395, 406] on link "334 Riley Road - BL.pdf" at bounding box center [916, 397] width 1238 height 34
click at [357, 329] on link "SC General Contractors License.pdf" at bounding box center [916, 325] width 1238 height 34
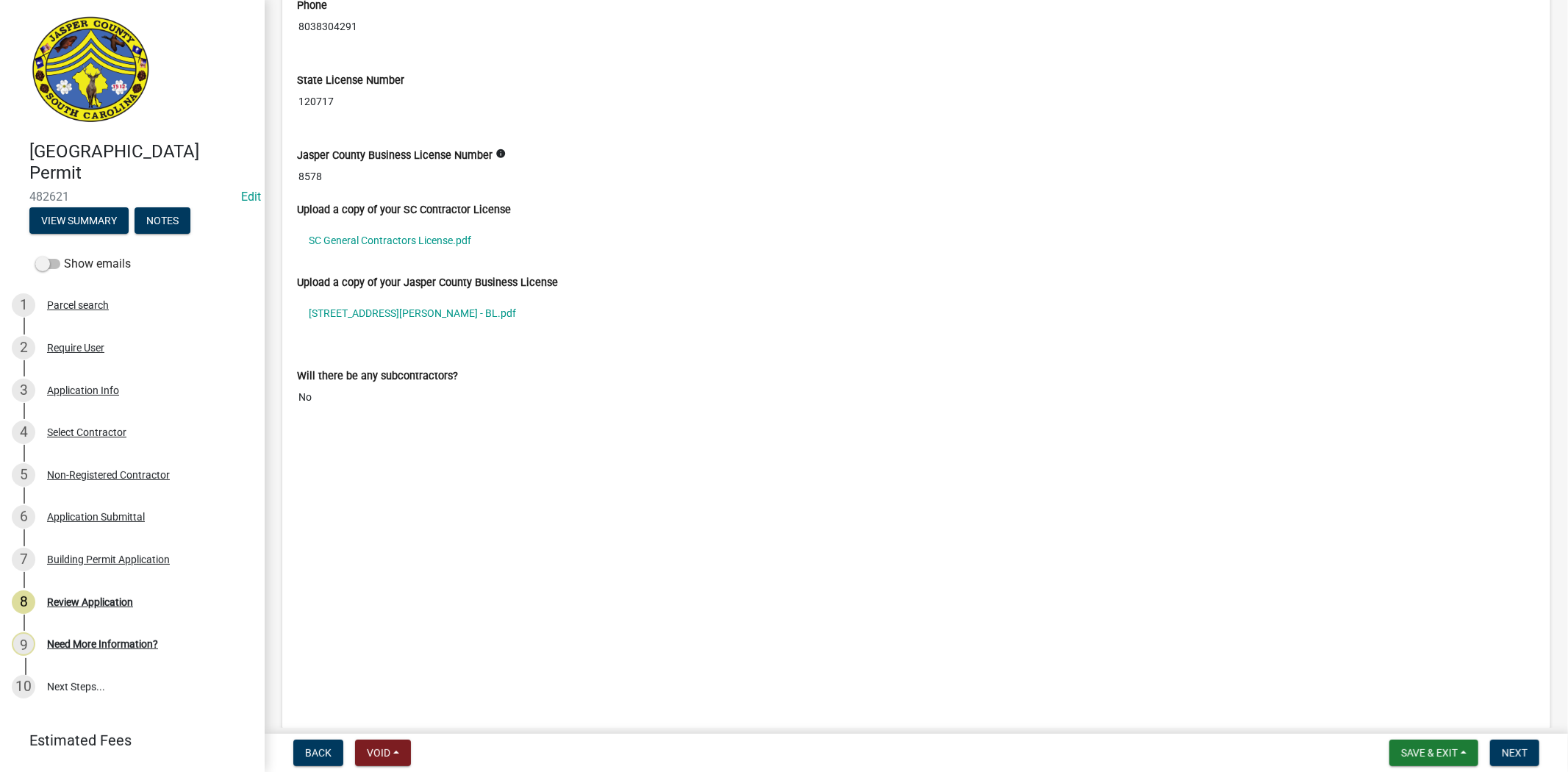
scroll to position [4239, 0]
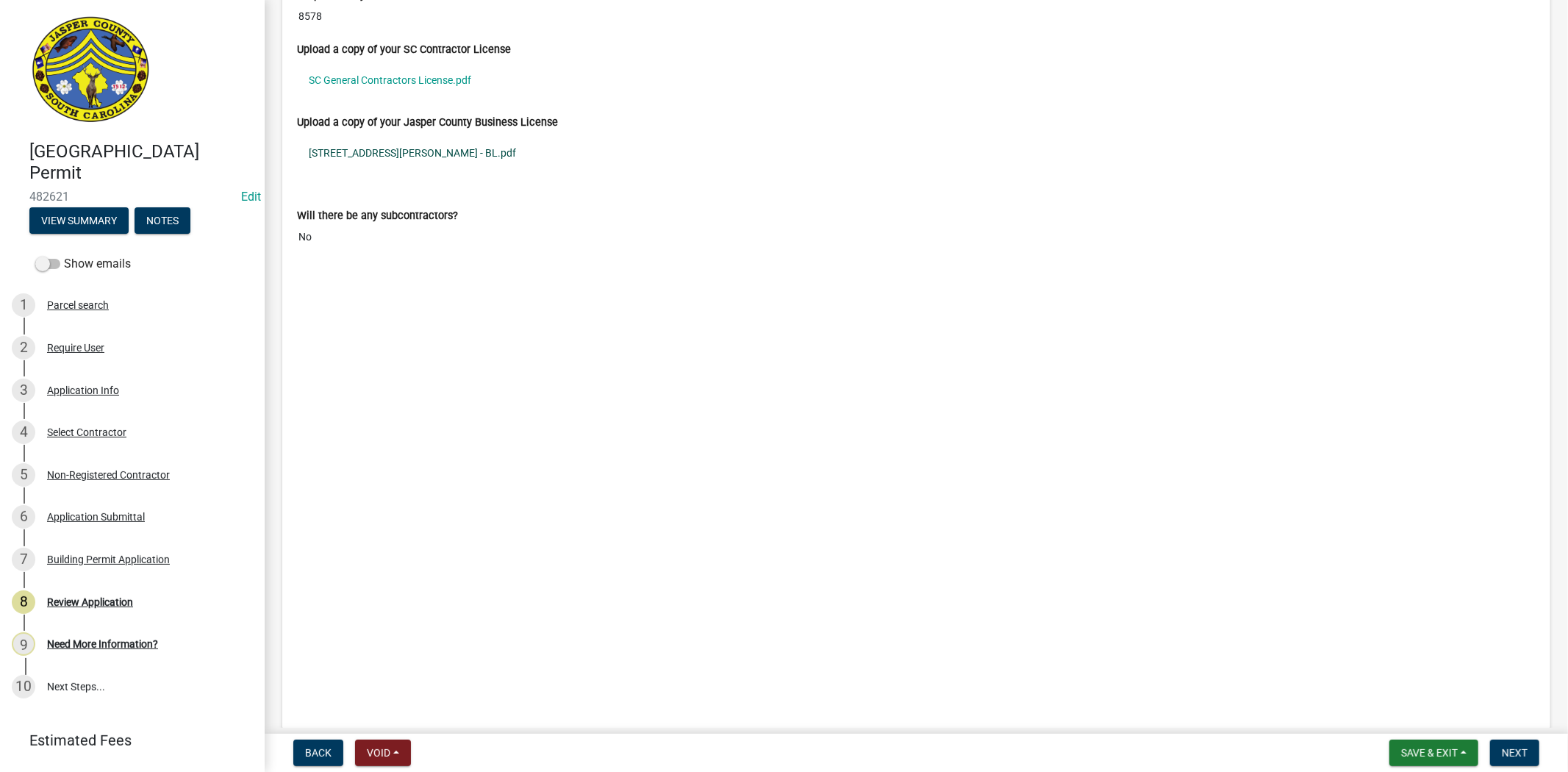
click at [382, 159] on link "334 Riley Road - BL.pdf" at bounding box center [916, 152] width 1238 height 34
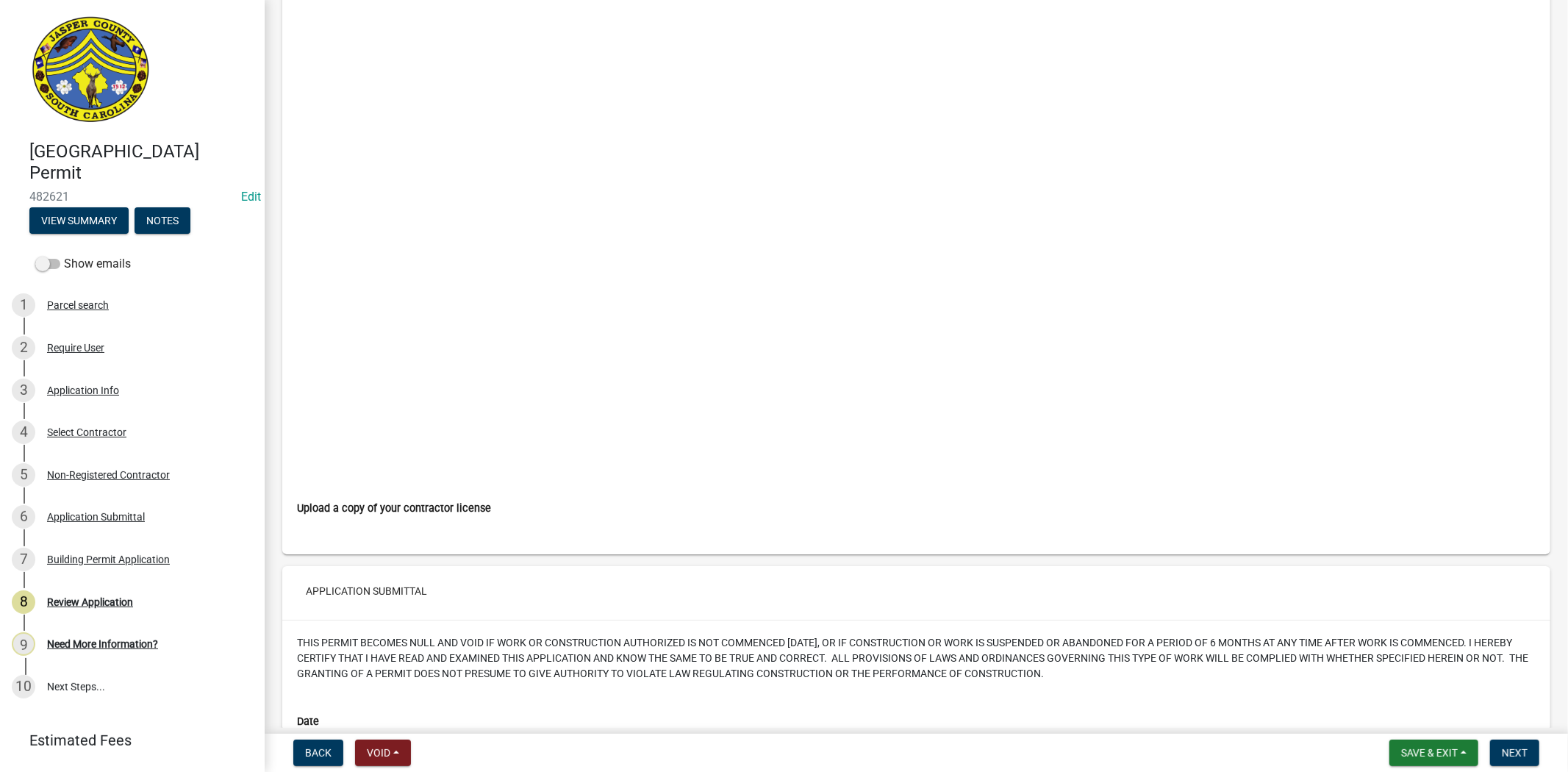
scroll to position [4975, 0]
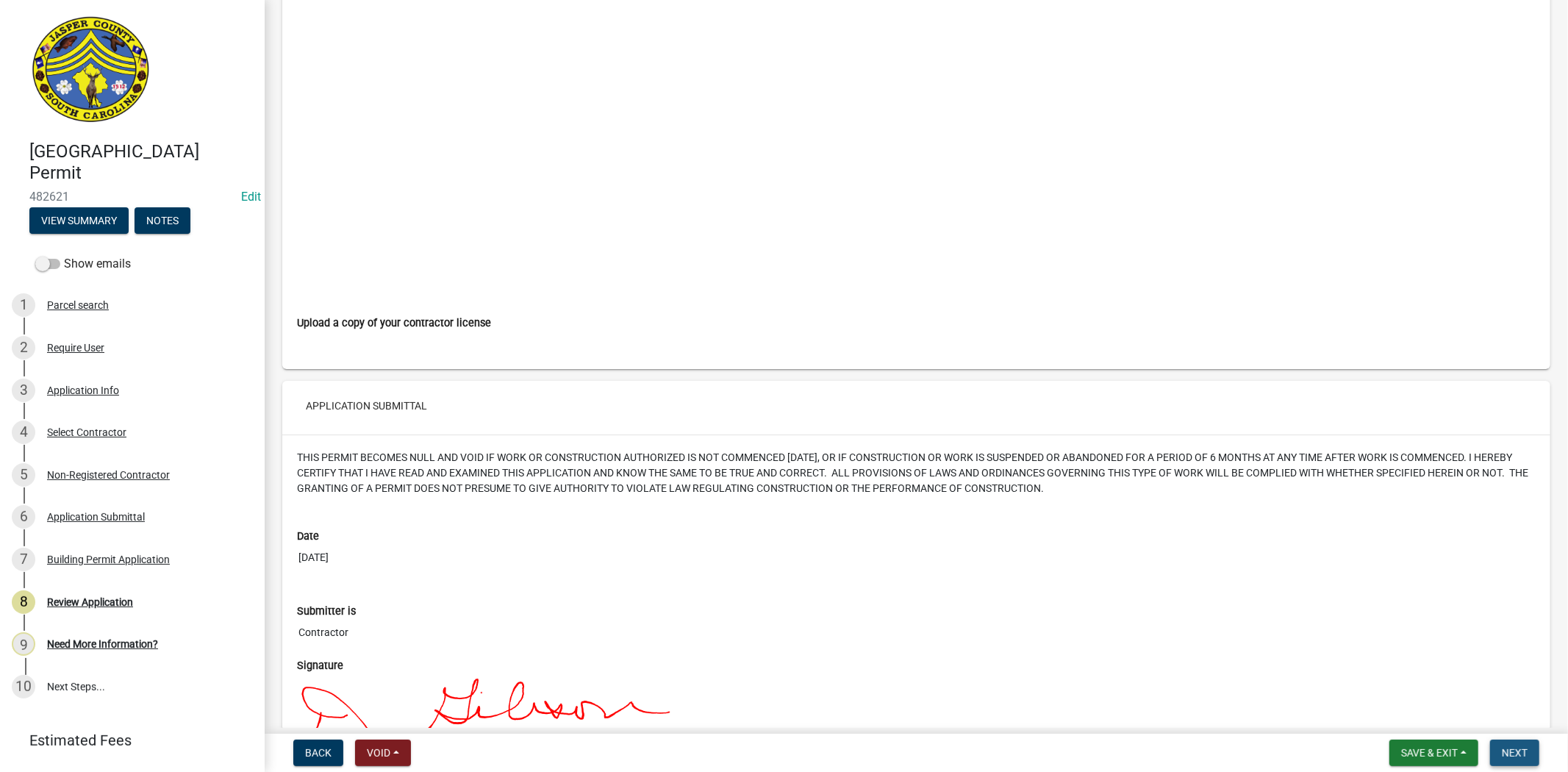
click at [1521, 757] on span "Next" at bounding box center [1514, 752] width 25 height 11
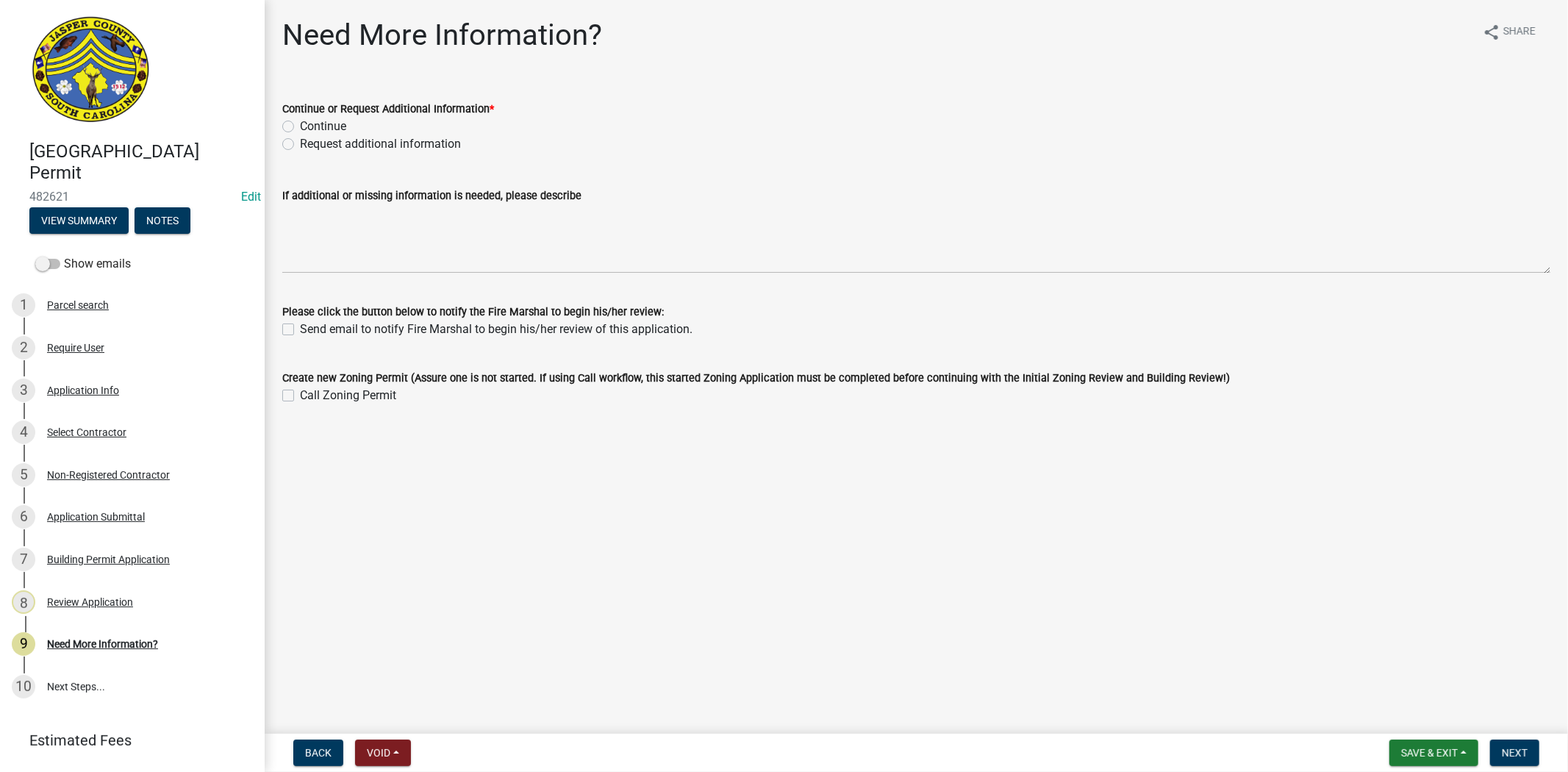
click at [300, 144] on label "Request additional information" at bounding box center [380, 144] width 161 height 18
click at [300, 144] on input "Request additional information" at bounding box center [305, 140] width 10 height 10
radio input "true"
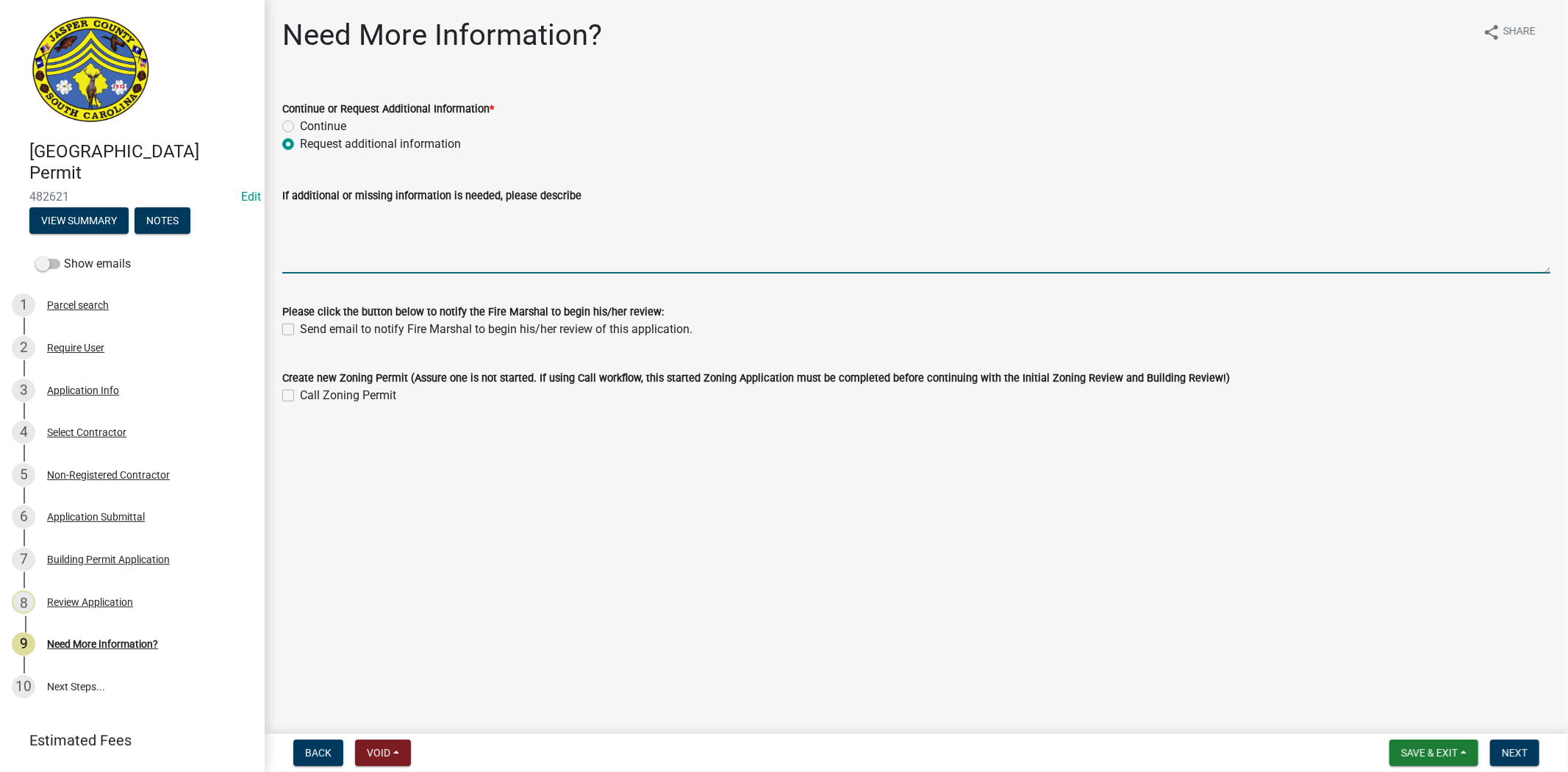
click at [307, 269] on textarea "If additional or missing information is needed, please describe" at bounding box center [916, 239] width 1268 height 69
paste textarea "Thank you, our building official is out of the office for the rest of the week,…"
drag, startPoint x: 346, startPoint y: 215, endPoint x: 182, endPoint y: 233, distance: 165.0
click at [182, 233] on div "Jasper County Building Permit 482621 Edit View Summary Notes Show emails 1 Parc…" at bounding box center [784, 386] width 1568 height 772
drag, startPoint x: 791, startPoint y: 204, endPoint x: 282, endPoint y: 276, distance: 514.1
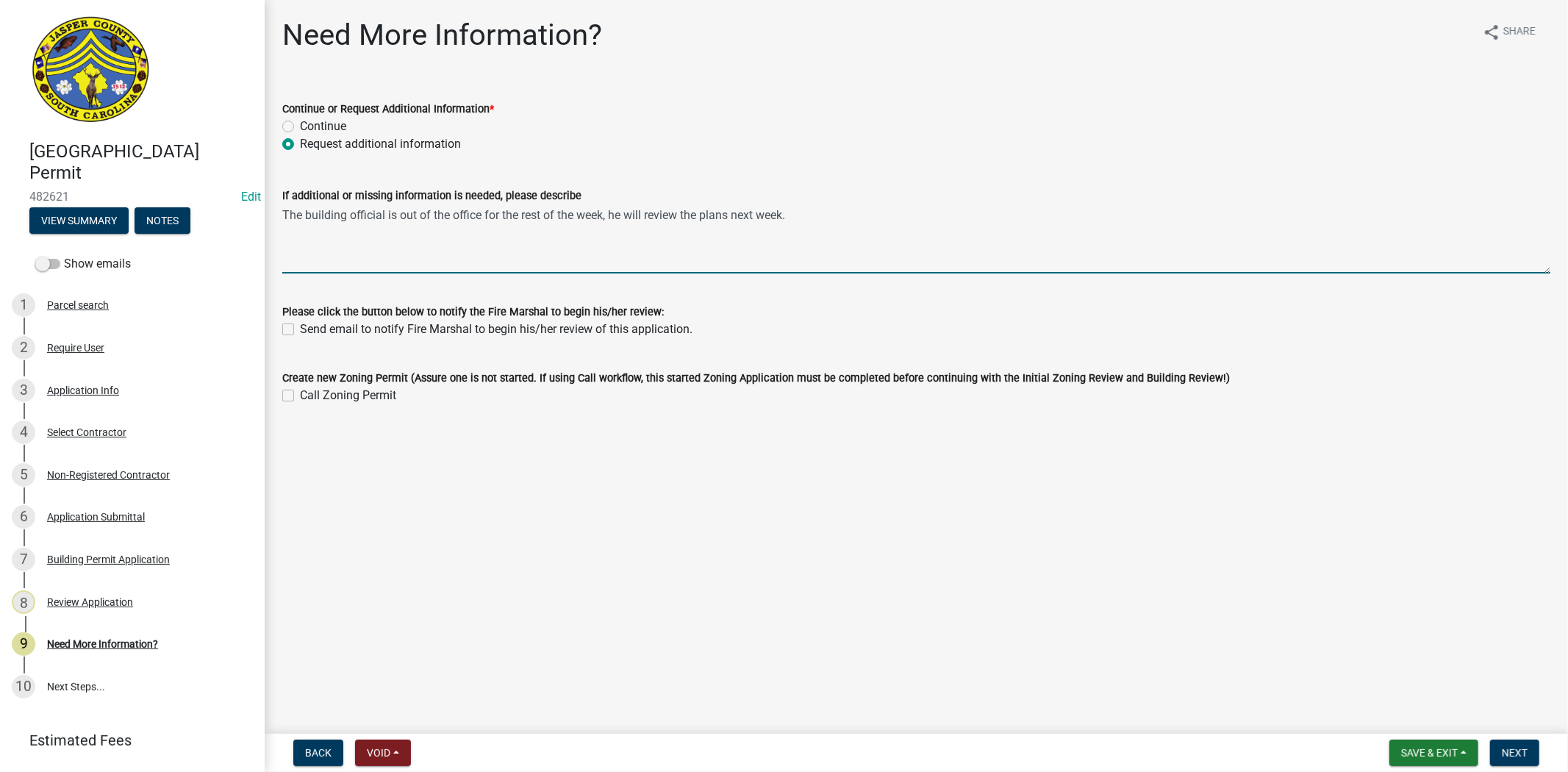
click at [282, 276] on wm-data-entity-input "If additional or missing information is needed, please describe The building of…" at bounding box center [916, 226] width 1268 height 119
type textarea "The building official is out of the office for the rest of the week, he will re…"
click at [1531, 755] on button "Next" at bounding box center [1515, 752] width 49 height 26
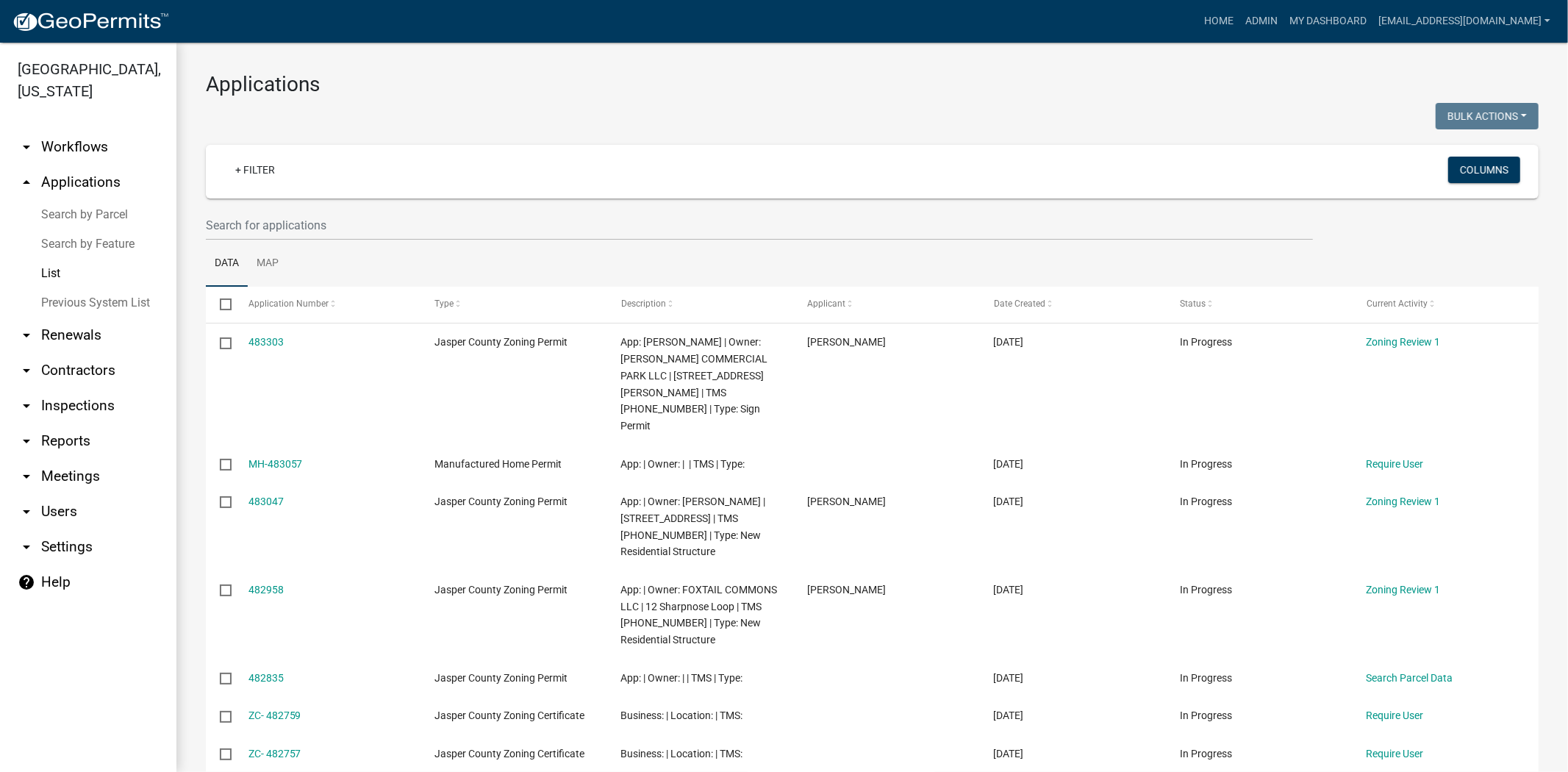
click at [290, 206] on wm-filter-builder "+ Filter Columns" at bounding box center [873, 192] width 1333 height 96
click at [287, 225] on input "text" at bounding box center [760, 225] width 1107 height 30
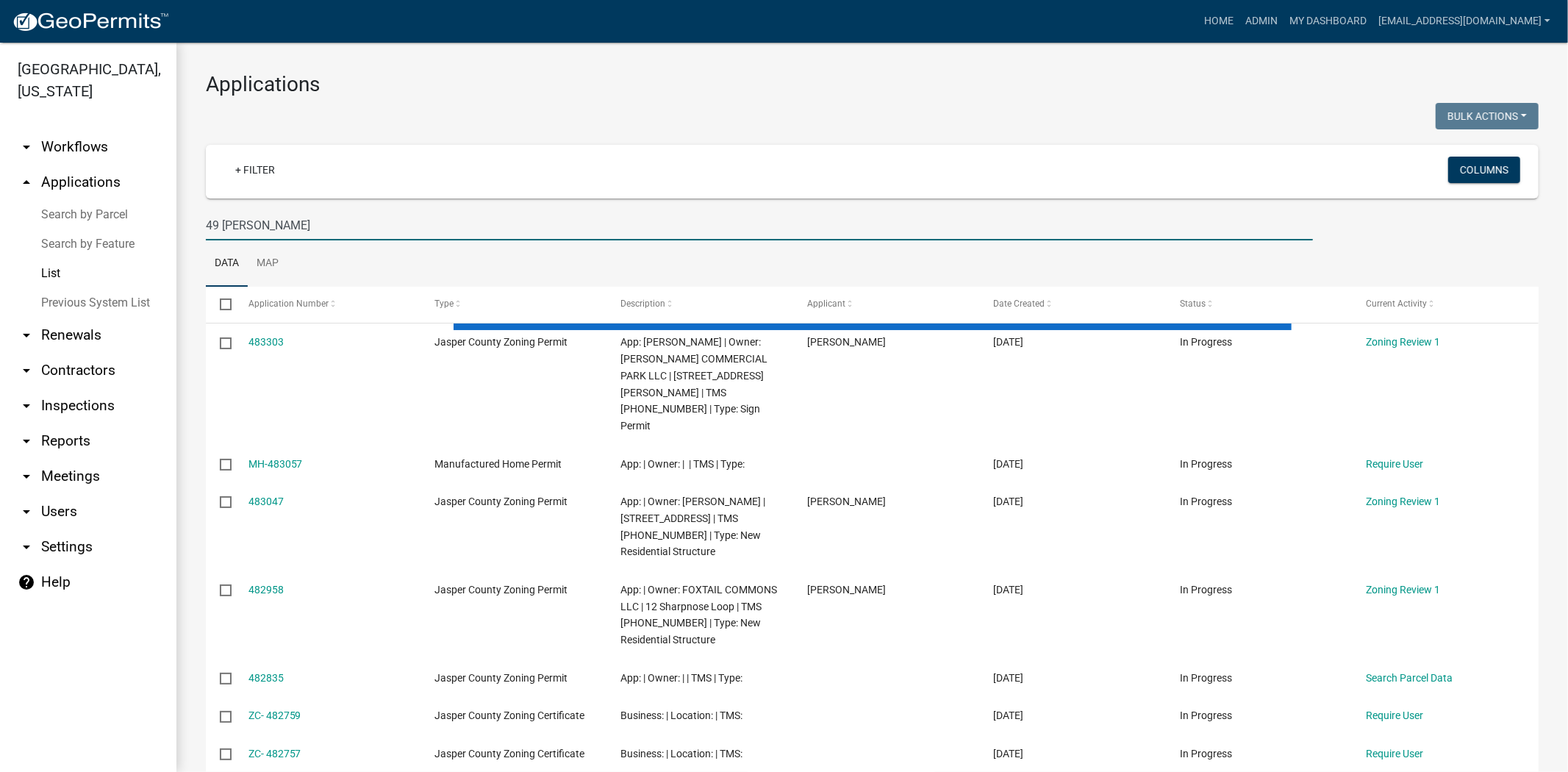
type input "49 [PERSON_NAME]"
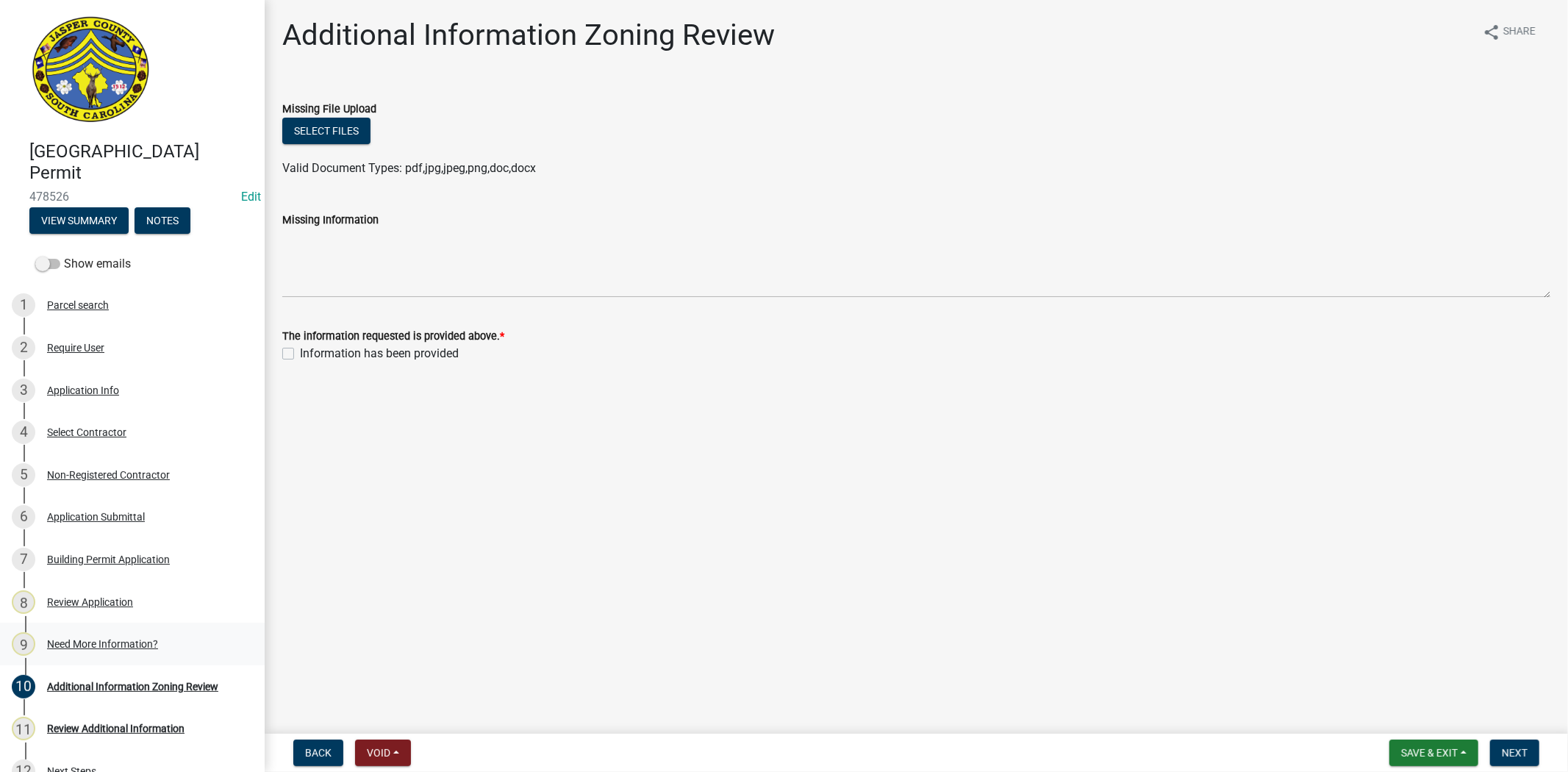
click at [106, 647] on div "Need More Information?" at bounding box center [103, 644] width 111 height 11
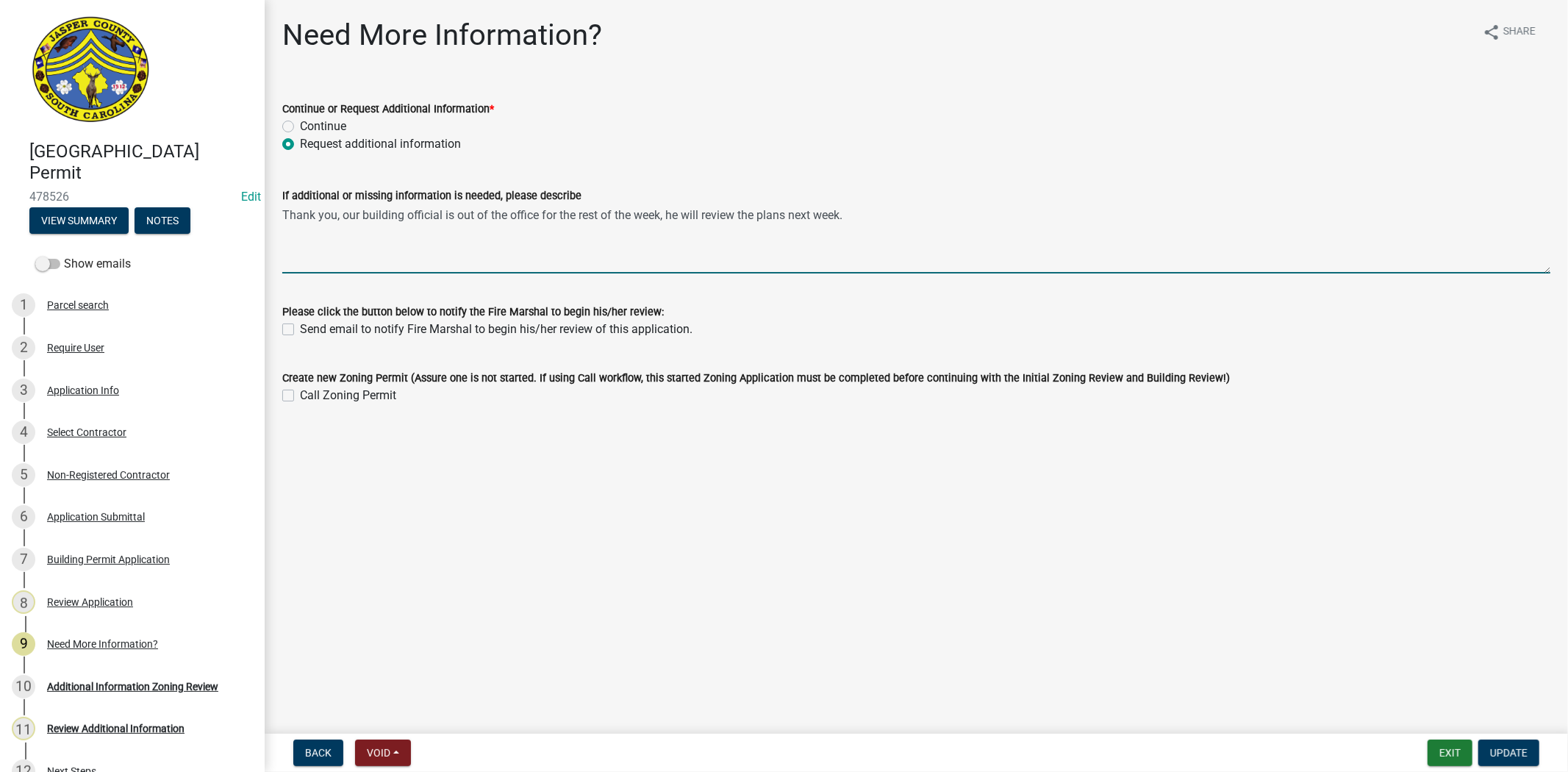
drag, startPoint x: 817, startPoint y: 207, endPoint x: 278, endPoint y: 240, distance: 540.0
click at [278, 240] on div "If additional or missing information is needed, please describe Thank you, our …" at bounding box center [916, 219] width 1290 height 107
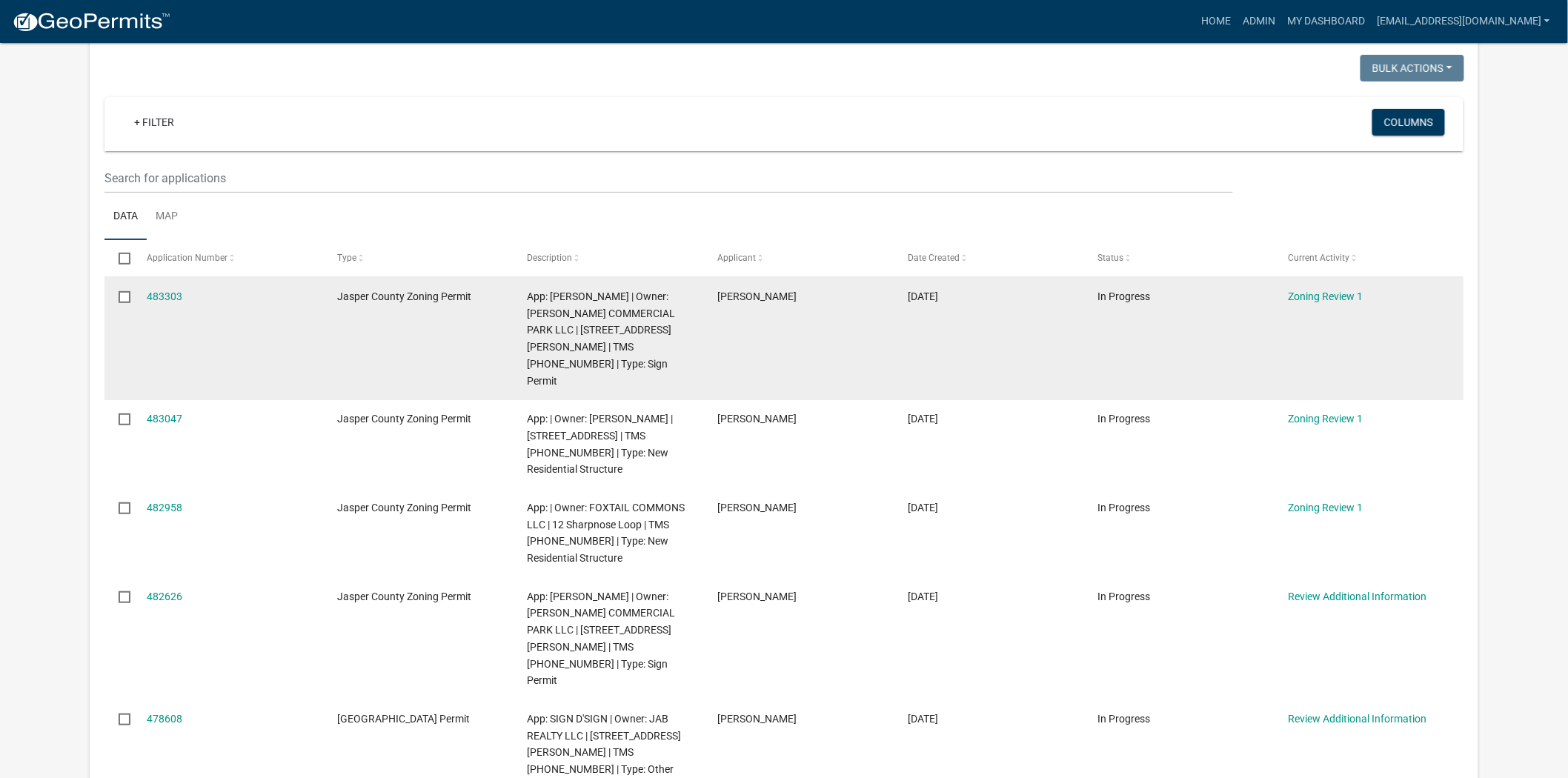
scroll to position [165, 0]
